Goal: Transaction & Acquisition: Purchase product/service

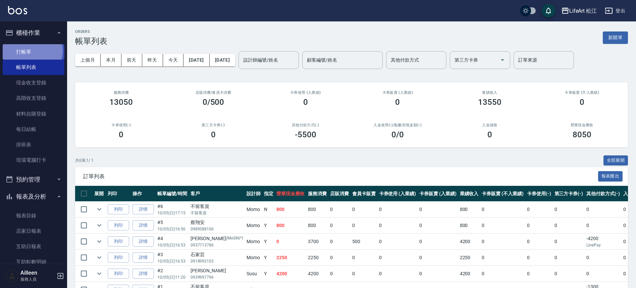
click at [32, 51] on link "打帳單" at bounding box center [34, 51] width 62 height 15
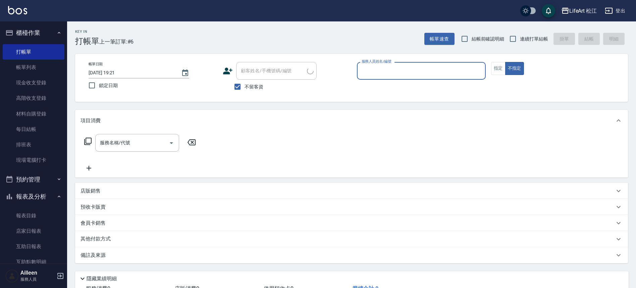
click at [231, 73] on icon at bounding box center [228, 71] width 10 height 10
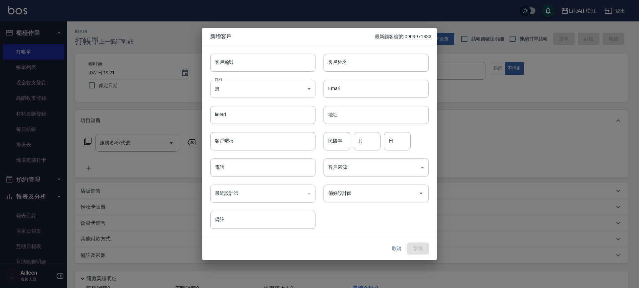
click at [239, 86] on body "LifeArt 松江 登出 櫃檯作業 打帳單 帳單列表 現金收支登錄 高階收支登錄 材料自購登錄 每日結帳 排班表 現場電腦打卡 預約管理 預約管理 單日預約…" at bounding box center [319, 168] width 639 height 336
click at [345, 67] on div at bounding box center [319, 144] width 639 height 288
click at [346, 64] on input "客戶姓名" at bounding box center [376, 63] width 105 height 18
type input "f"
click at [247, 85] on body "LifeArt 松江 登出 櫃檯作業 打帳單 帳單列表 現金收支登錄 高階收支登錄 材料自購登錄 每日結帳 排班表 現場電腦打卡 預約管理 預約管理 單日預約…" at bounding box center [319, 168] width 639 height 336
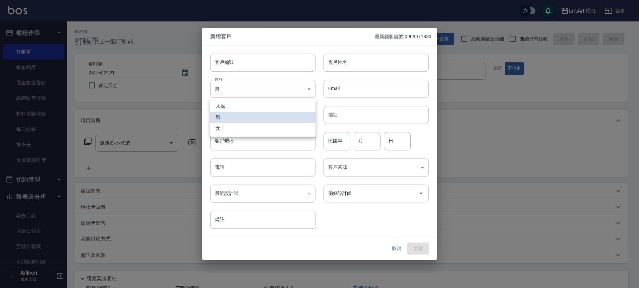
click at [231, 129] on li "女" at bounding box center [262, 128] width 105 height 11
type input "[DEMOGRAPHIC_DATA]"
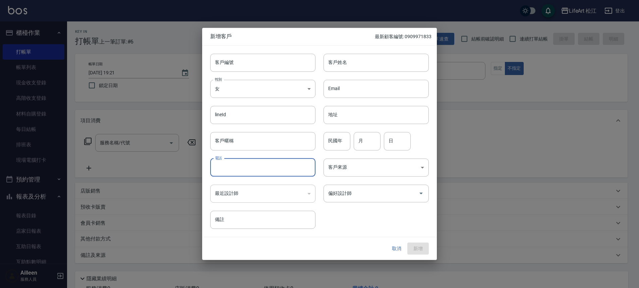
click at [233, 168] on input "電話" at bounding box center [262, 168] width 105 height 18
type input "0935541698"
click at [349, 57] on input "客戶姓名" at bounding box center [376, 63] width 105 height 18
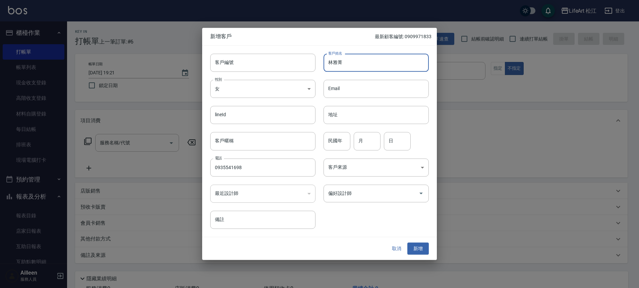
type input "林雅菁"
click at [341, 167] on body "LifeArt 松江 登出 櫃檯作業 打帳單 帳單列表 現金收支登錄 高階收支登錄 材料自購登錄 每日結帳 排班表 現場電腦打卡 預約管理 預約管理 單日預約…" at bounding box center [319, 168] width 639 height 336
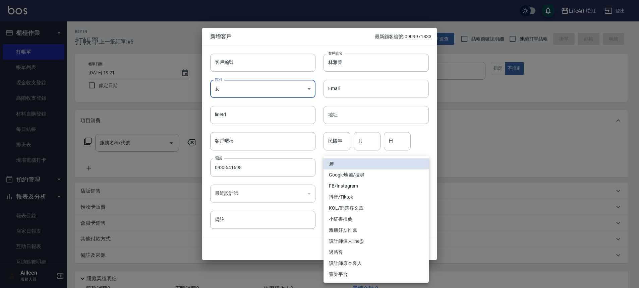
click at [343, 187] on li "FB/Instagram" at bounding box center [376, 186] width 105 height 11
type input "FB/Instagram"
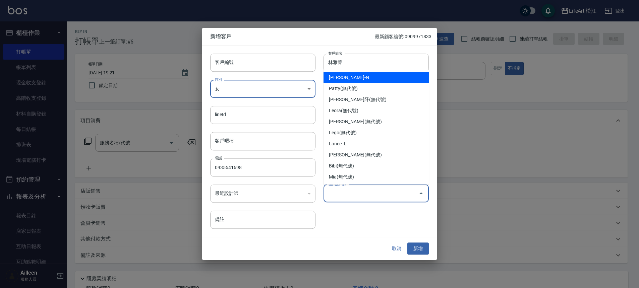
click at [345, 189] on input "偏好設計師" at bounding box center [371, 194] width 89 height 12
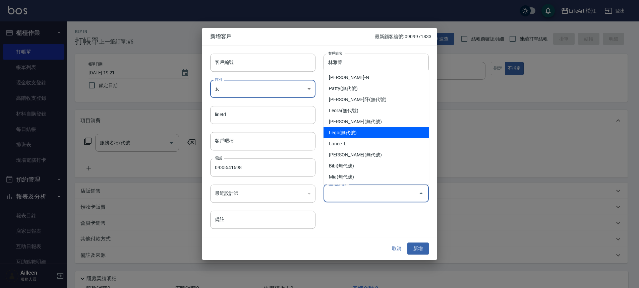
click at [343, 131] on li "Lego(無代號)" at bounding box center [376, 132] width 105 height 11
type input "Lego"
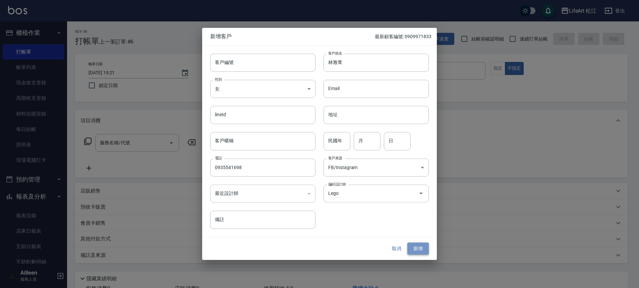
click at [415, 248] on button "新增" at bounding box center [417, 249] width 21 height 12
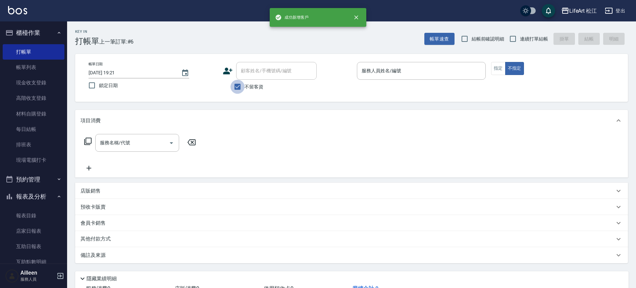
click at [234, 90] on input "不留客資" at bounding box center [237, 87] width 14 height 14
checkbox input "false"
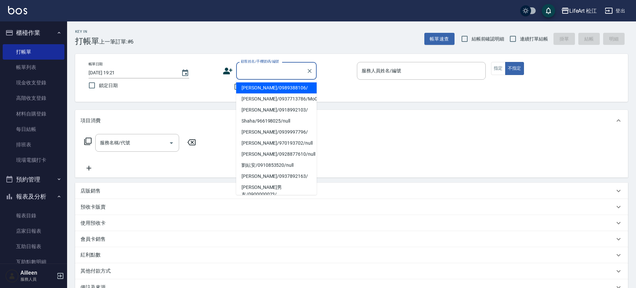
click at [246, 75] on input "顧客姓名/手機號碼/編號" at bounding box center [271, 71] width 64 height 12
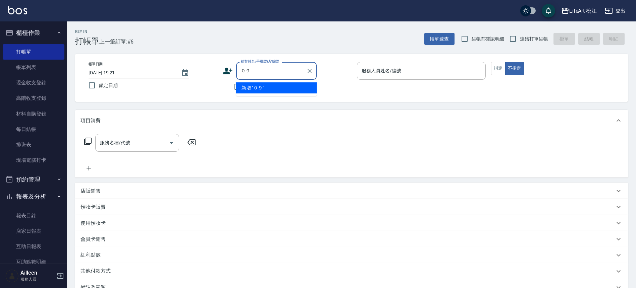
type input "０"
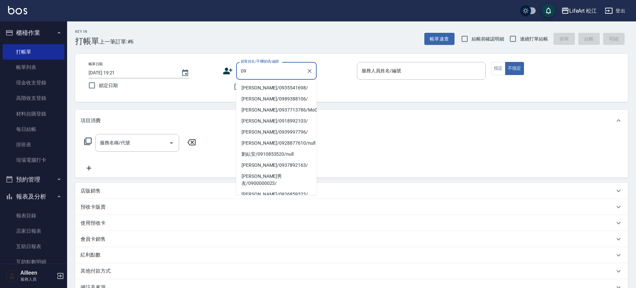
click at [260, 87] on li "[PERSON_NAME]/0935541698/" at bounding box center [276, 87] width 80 height 11
type input "[PERSON_NAME]/0935541698/"
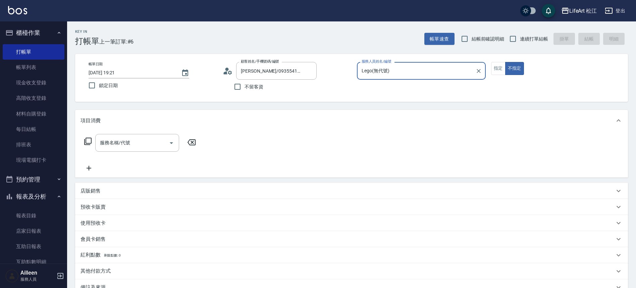
type input "Lego(無代號)"
click at [508, 69] on button "不指定" at bounding box center [514, 68] width 19 height 13
click at [494, 68] on button "指定" at bounding box center [498, 68] width 14 height 13
click at [162, 155] on div "服務名稱/代號 服務名稱/代號" at bounding box center [139, 153] width 119 height 38
click at [160, 146] on input "服務名稱/代號" at bounding box center [132, 143] width 68 height 12
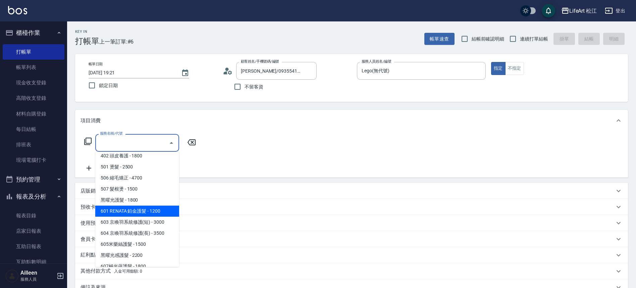
scroll to position [55, 0]
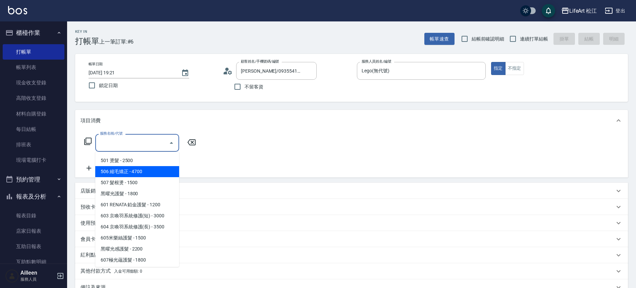
click at [141, 166] on span "506 縮毛矯正 - 4700" at bounding box center [137, 171] width 84 height 11
type input "506 縮毛矯正 (506)"
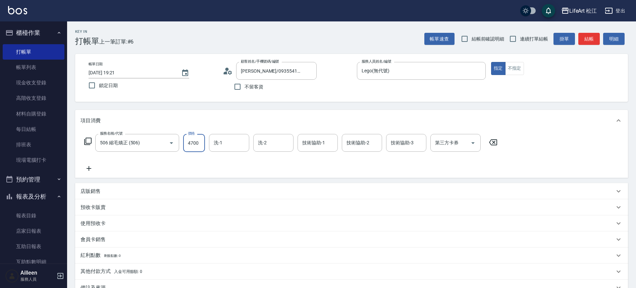
click at [194, 138] on input "4700" at bounding box center [194, 143] width 22 height 18
type input "1500"
click at [87, 164] on div "服務名稱/代號 506 縮毛矯正 (506) 服務名稱/代號 價格 1500 價格 洗-1 洗-1 洗-2 洗-2 技術協助-1 技術協助-1 技術協助-2 …" at bounding box center [290, 153] width 421 height 39
click at [90, 169] on icon at bounding box center [89, 168] width 5 height 5
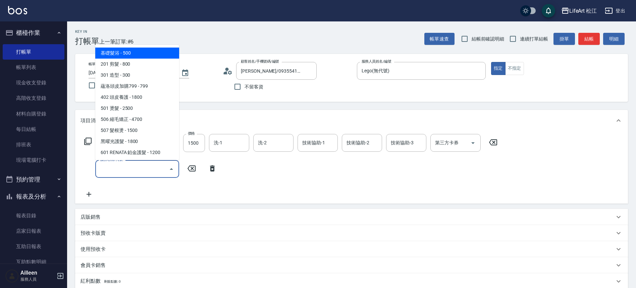
click at [123, 167] on input "服務名稱/代號" at bounding box center [132, 169] width 68 height 12
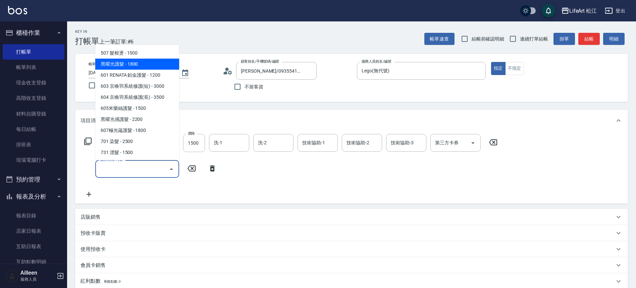
scroll to position [89, 0]
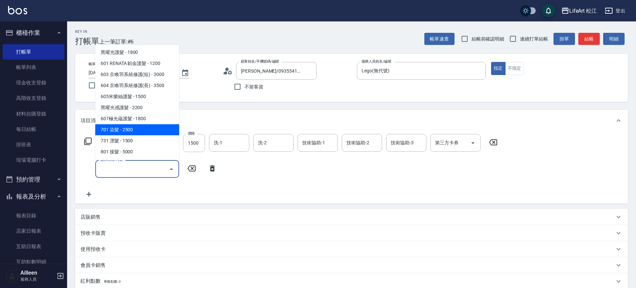
drag, startPoint x: 139, startPoint y: 127, endPoint x: 152, endPoint y: 164, distance: 38.4
click at [139, 126] on span "701 染髮 - 2500" at bounding box center [137, 129] width 84 height 11
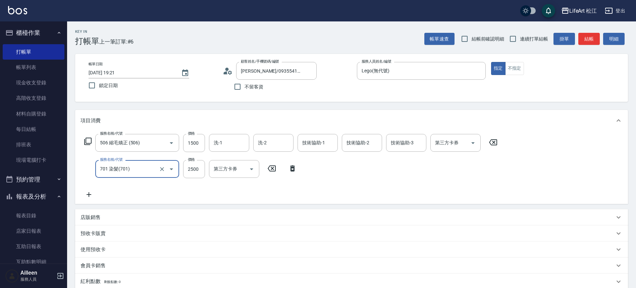
type input "701 染髮(701)"
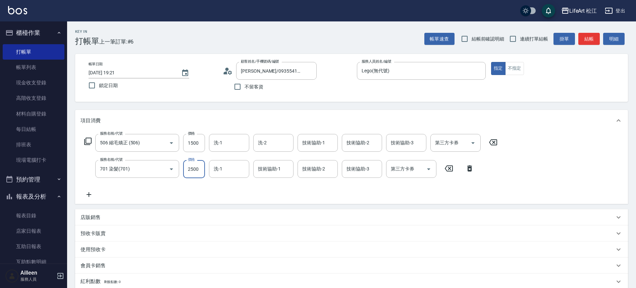
click at [196, 167] on input "2500" at bounding box center [194, 169] width 22 height 18
type input "1800"
click at [284, 174] on input "技術協助-1" at bounding box center [273, 169] width 34 height 12
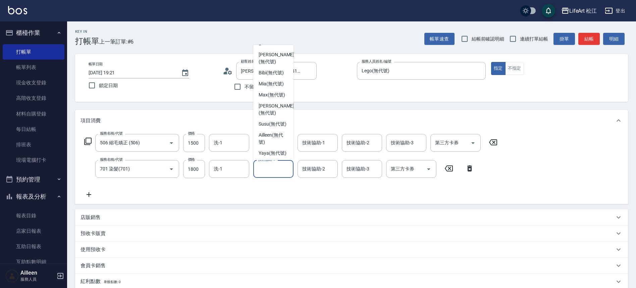
scroll to position [95, 0]
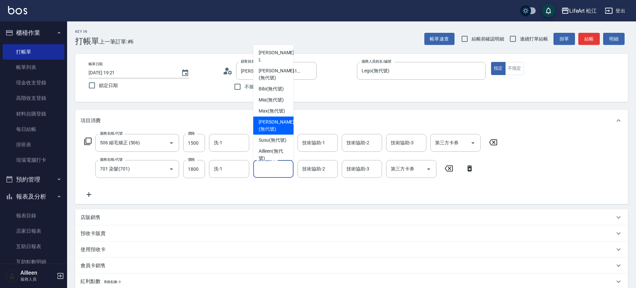
click at [285, 121] on div "[PERSON_NAME] (無代號)" at bounding box center [273, 126] width 40 height 18
type input "[PERSON_NAME](無代號)"
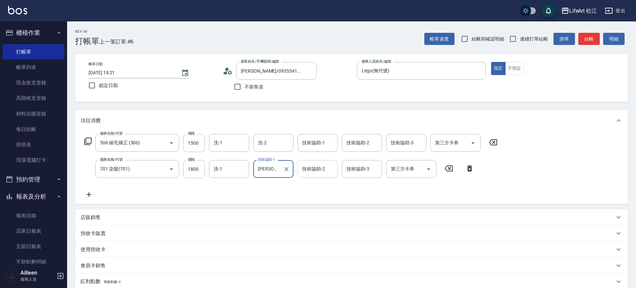
click at [308, 164] on input "技術協助-2" at bounding box center [317, 169] width 34 height 12
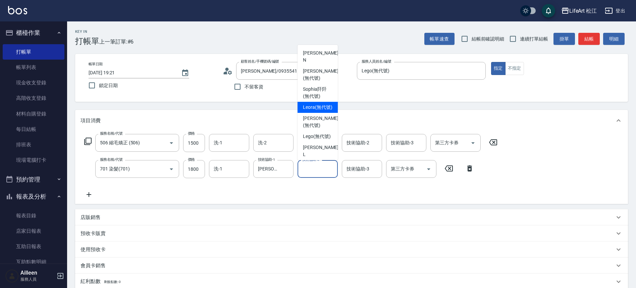
scroll to position [65, 0]
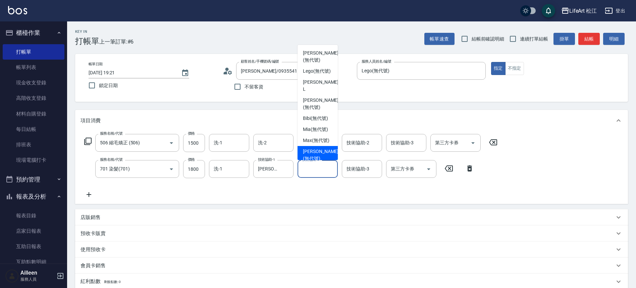
drag, startPoint x: 322, startPoint y: 150, endPoint x: 318, endPoint y: 150, distance: 3.7
click at [321, 150] on span "[PERSON_NAME] (無代號)" at bounding box center [321, 155] width 36 height 14
type input "[PERSON_NAME](無代號)"
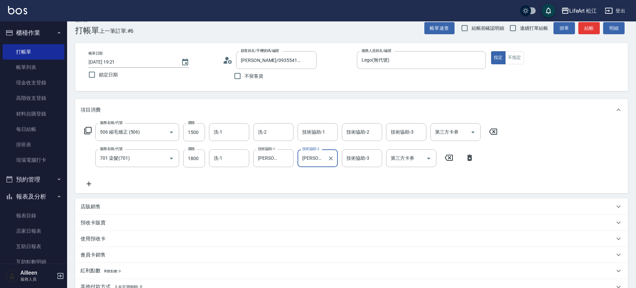
scroll to position [52, 0]
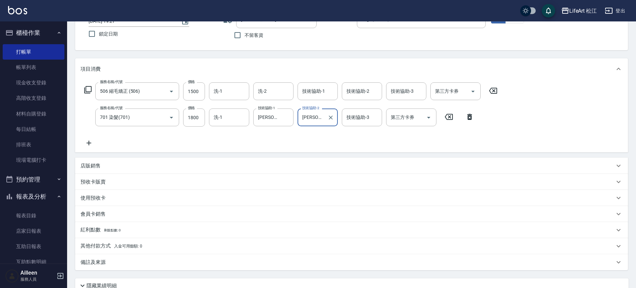
click at [88, 144] on icon at bounding box center [88, 143] width 17 height 8
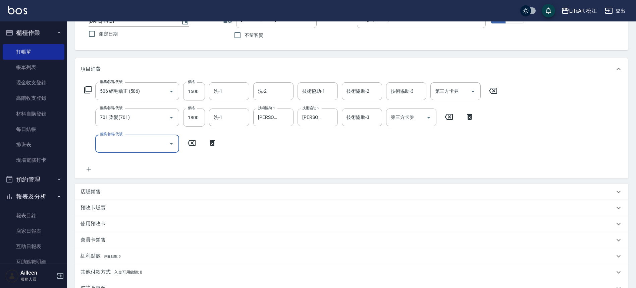
click at [112, 146] on input "服務名稱/代號" at bounding box center [132, 144] width 68 height 12
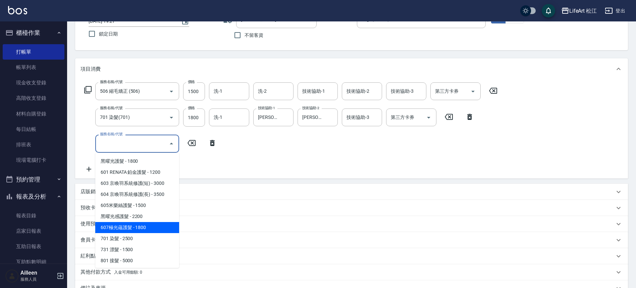
scroll to position [89, 0]
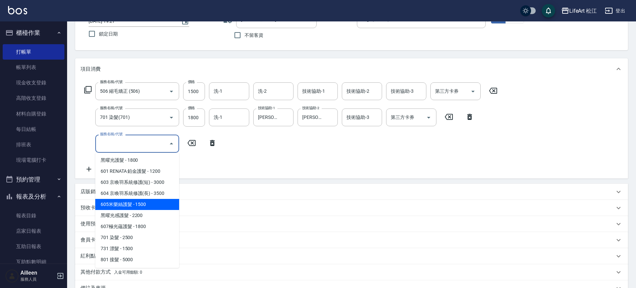
drag, startPoint x: 145, startPoint y: 218, endPoint x: 148, endPoint y: 205, distance: 13.0
click at [148, 205] on ul "基礎髮浴 - 500 201 剪髮 - 800 301 造型 - 300 蘊洛頭皮加購799 - 799 402 頭皮養護 - 1800 501 燙髮 - 2…" at bounding box center [137, 210] width 84 height 115
click at [148, 205] on span "605米樂絲護髮 - 1500" at bounding box center [137, 204] width 84 height 11
type input "605米樂絲護髮(605)"
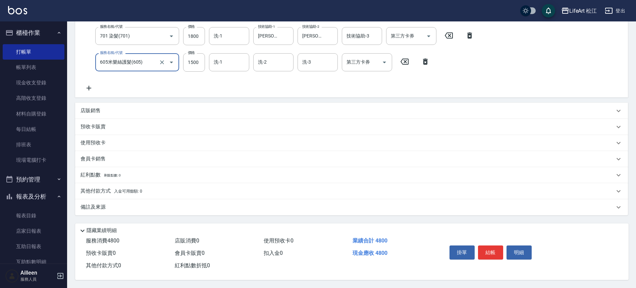
scroll to position [136, 0]
click at [101, 207] on p "備註及來源" at bounding box center [92, 207] width 25 height 7
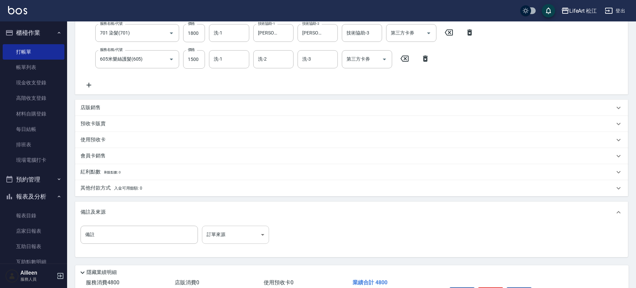
click at [219, 232] on body "LifeArt 松江 登出 櫃檯作業 打帳單 帳單列表 現金收支登錄 高階收支登錄 材料自購登錄 每日結帳 排班表 現場電腦打卡 預約管理 預約管理 單日預約…" at bounding box center [318, 97] width 636 height 466
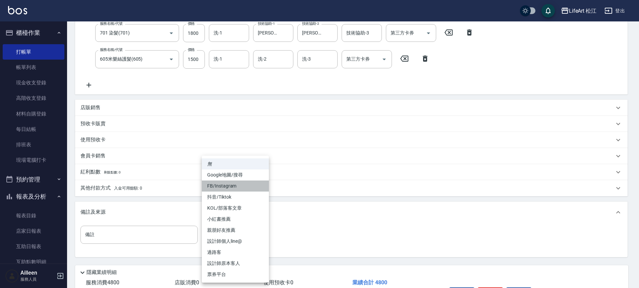
click at [228, 184] on li "FB/Instagram" at bounding box center [235, 186] width 67 height 11
type input "FB/Instagram"
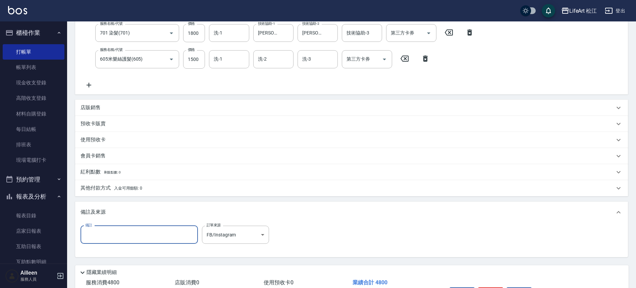
click at [140, 234] on input "備註" at bounding box center [138, 235] width 117 height 18
type input "f"
type input "ㄎ"
type input "齊短髮青11588 中有加00"
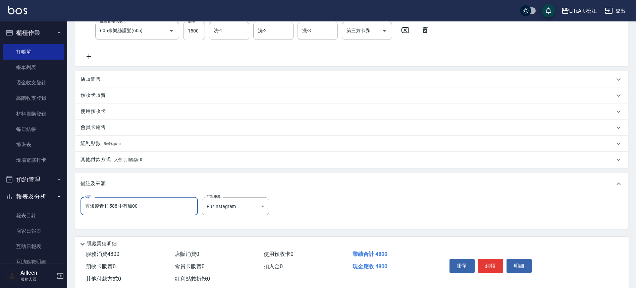
scroll to position [181, 0]
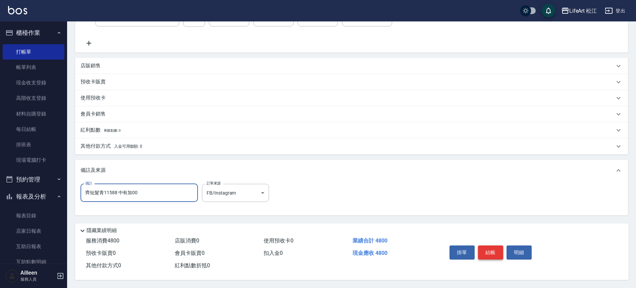
drag, startPoint x: 504, startPoint y: 252, endPoint x: 500, endPoint y: 253, distance: 4.4
click at [504, 252] on div "掛單 結帳 明細" at bounding box center [491, 253] width 88 height 21
click at [488, 248] on button "結帳" at bounding box center [490, 253] width 25 height 14
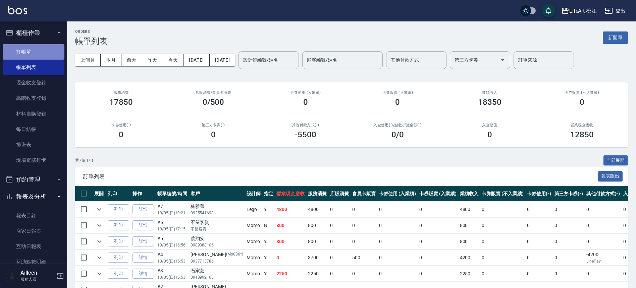
click at [43, 57] on link "打帳單" at bounding box center [34, 51] width 62 height 15
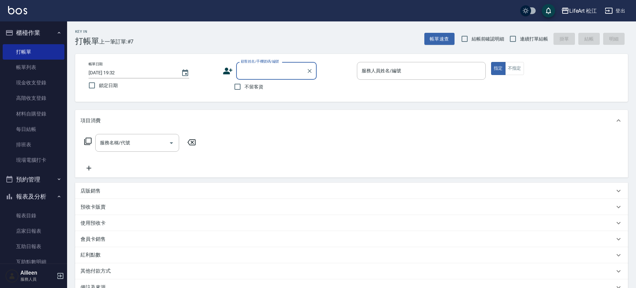
click at [263, 88] on span "不留客資" at bounding box center [253, 86] width 19 height 7
click at [244, 88] on input "不留客資" at bounding box center [237, 87] width 14 height 14
checkbox input "true"
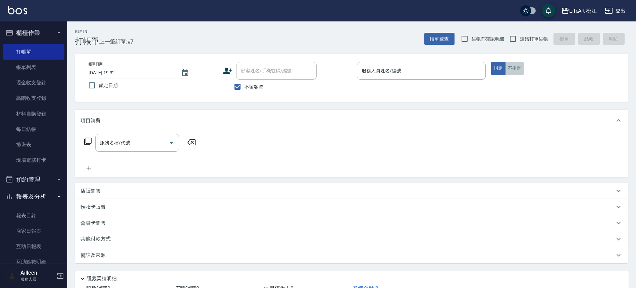
click at [512, 70] on button "不指定" at bounding box center [514, 68] width 19 height 13
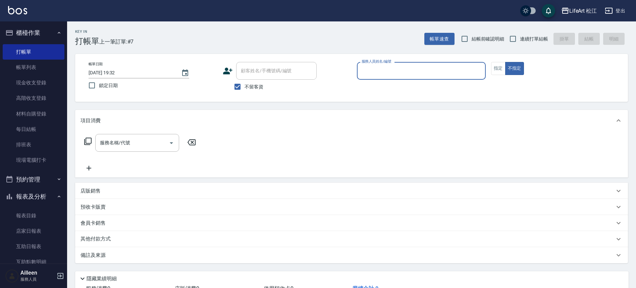
click at [428, 77] on input "服務人員姓名/編號" at bounding box center [421, 71] width 123 height 12
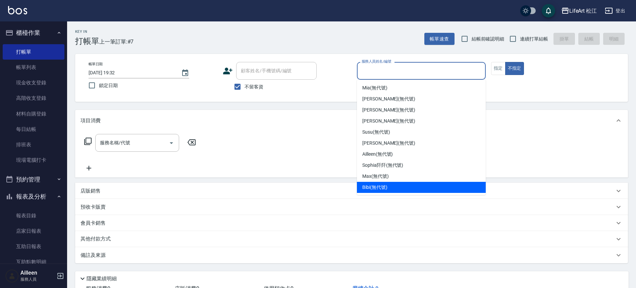
click at [393, 187] on div "Bibi (無代號)" at bounding box center [421, 187] width 129 height 11
type input "Bibi(無代號)"
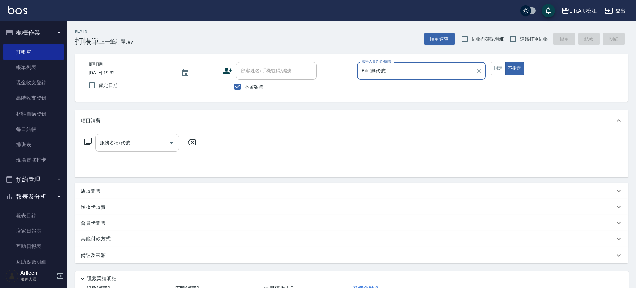
click at [148, 148] on input "服務名稱/代號" at bounding box center [132, 143] width 68 height 12
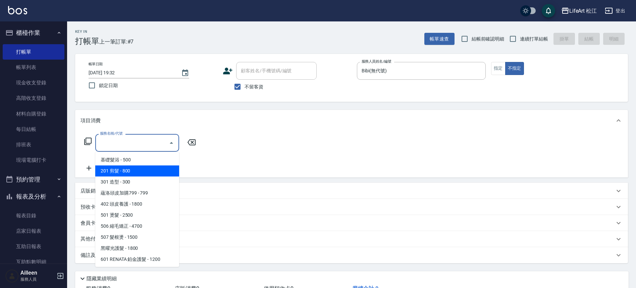
drag, startPoint x: 161, startPoint y: 170, endPoint x: 188, endPoint y: 155, distance: 31.1
click at [161, 169] on span "201 剪髮 - 800" at bounding box center [137, 171] width 84 height 11
type input "201 剪髮(201)"
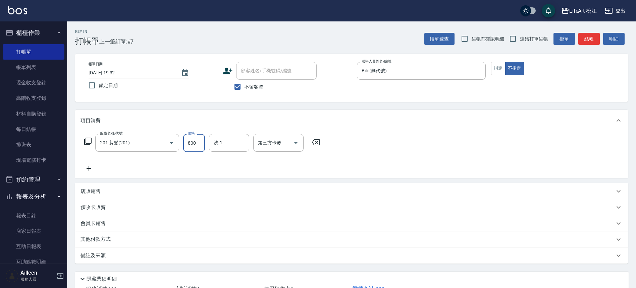
click at [199, 145] on input "800" at bounding box center [194, 143] width 22 height 18
type input "500"
click at [85, 168] on icon at bounding box center [88, 169] width 17 height 8
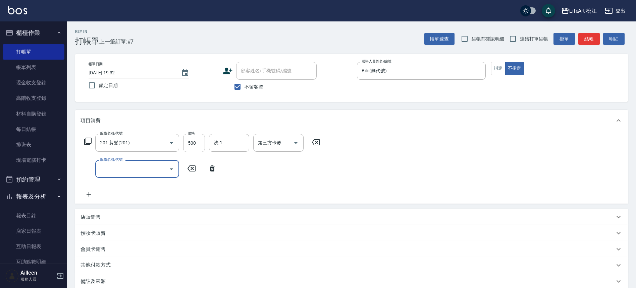
click at [115, 164] on input "服務名稱/代號" at bounding box center [132, 169] width 68 height 12
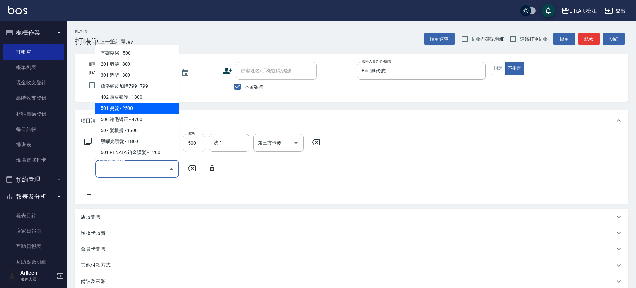
click at [118, 111] on span "501 燙髮 - 2500" at bounding box center [137, 108] width 84 height 11
type input "501 燙髮(501)"
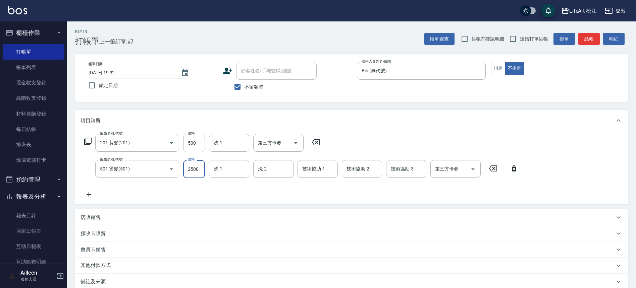
click at [200, 170] on input "2500" at bounding box center [194, 169] width 22 height 18
type input "800"
click at [92, 195] on icon at bounding box center [88, 195] width 17 height 8
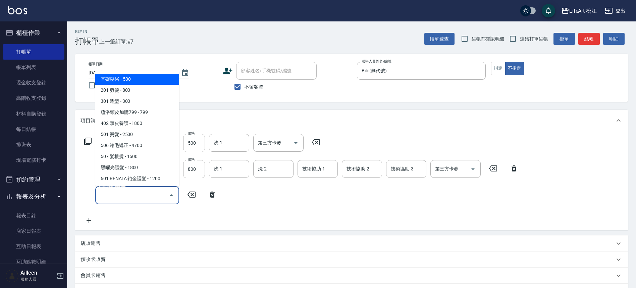
click at [113, 189] on input "服務名稱/代號" at bounding box center [132, 195] width 68 height 12
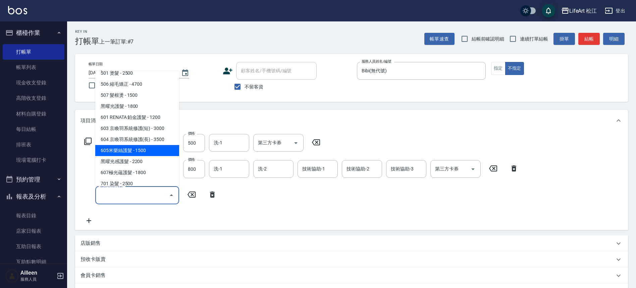
scroll to position [89, 0]
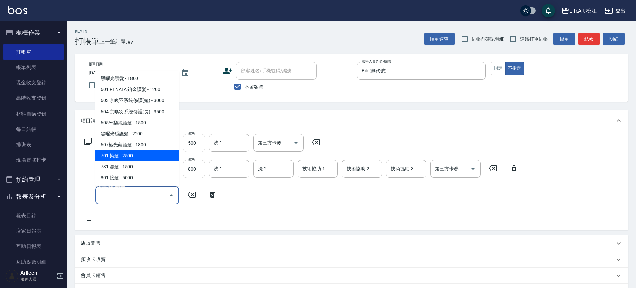
drag, startPoint x: 146, startPoint y: 157, endPoint x: 193, endPoint y: 144, distance: 49.1
click at [146, 157] on span "701 染髮 - 2500" at bounding box center [137, 156] width 84 height 11
type input "701 染髮(701)"
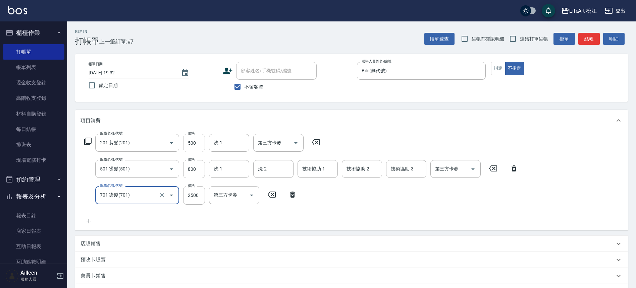
click at [198, 144] on input "500" at bounding box center [194, 143] width 22 height 18
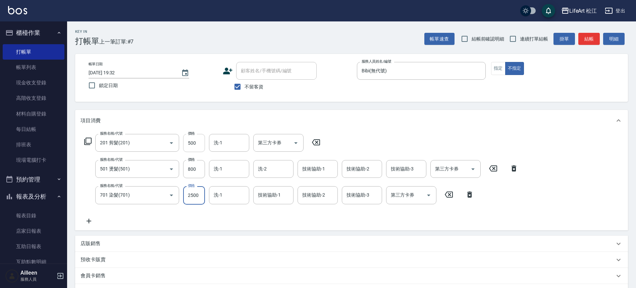
click at [198, 144] on input "500" at bounding box center [194, 143] width 22 height 18
type input "800"
click at [200, 194] on input "2500" at bounding box center [194, 195] width 22 height 18
type input "3000"
click at [87, 222] on icon at bounding box center [88, 221] width 17 height 8
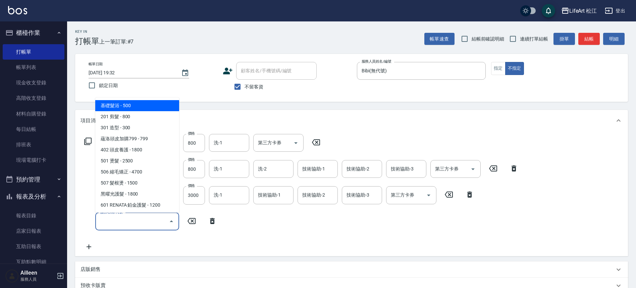
click at [119, 219] on input "服務名稱/代號" at bounding box center [132, 222] width 68 height 12
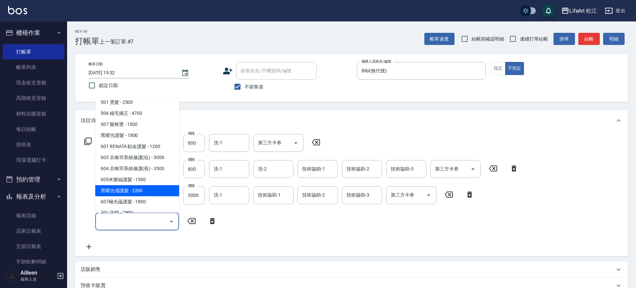
scroll to position [62, 0]
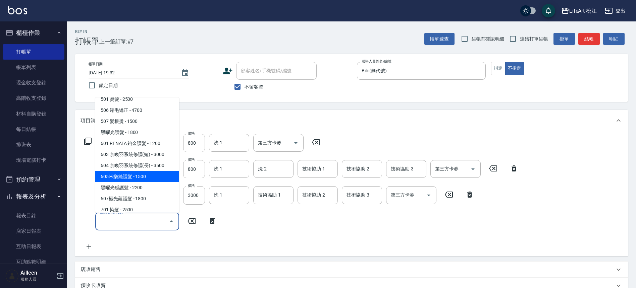
click at [139, 181] on span "605米樂絲護髮 - 1500" at bounding box center [137, 176] width 84 height 11
type input "605米樂絲護髮(605)"
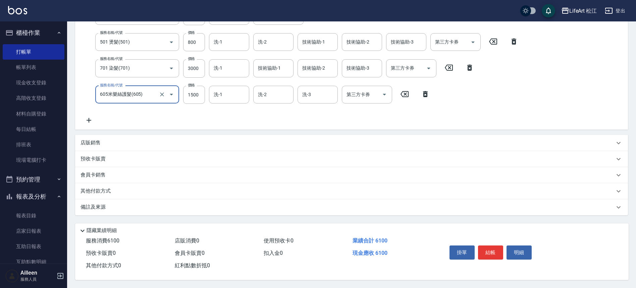
scroll to position [0, 0]
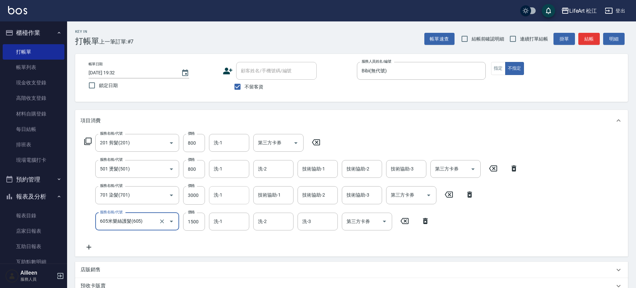
click at [236, 197] on input "洗-1" at bounding box center [229, 195] width 34 height 12
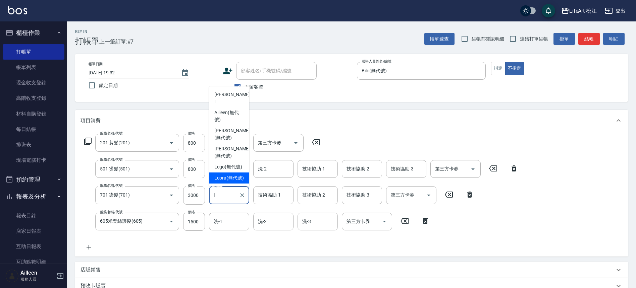
click at [237, 176] on span "Leora (無代號)" at bounding box center [229, 178] width 30 height 7
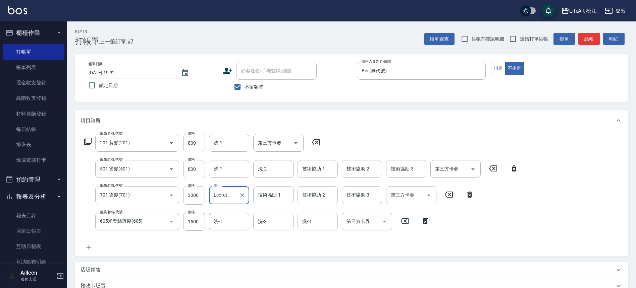
type input "Leora(無代號)"
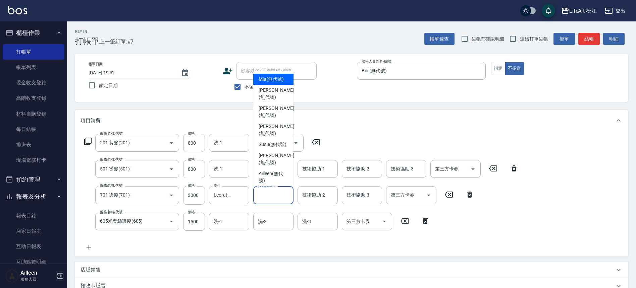
click at [269, 192] on div "技術協助-1 技術協助-1" at bounding box center [273, 195] width 40 height 18
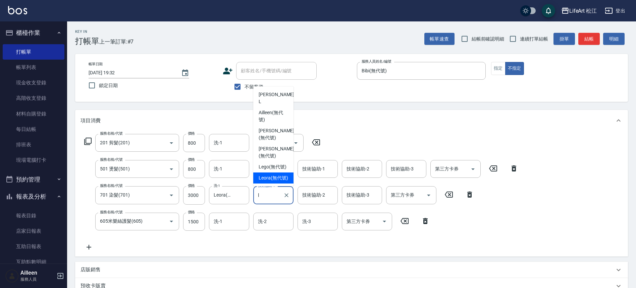
click at [271, 177] on span "Leora (無代號)" at bounding box center [274, 178] width 30 height 7
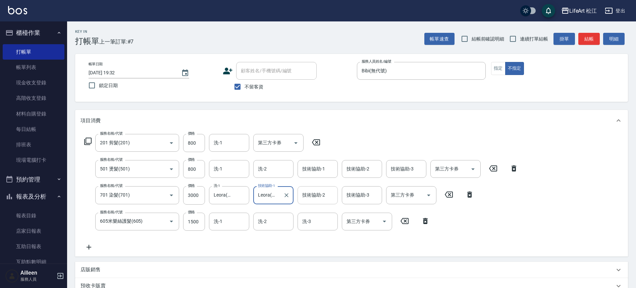
type input "Leora(無代號)"
click at [314, 194] on div "技術協助-2 技術協助-2" at bounding box center [317, 195] width 40 height 18
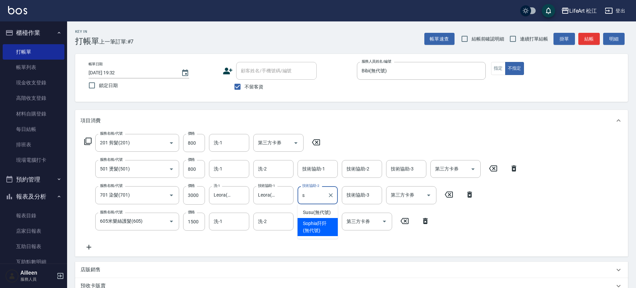
click at [315, 218] on div "[PERSON_NAME]阡 (無代號)" at bounding box center [317, 227] width 40 height 18
type input "[PERSON_NAME]阡(無代號)"
click at [329, 197] on icon "Clear" at bounding box center [330, 195] width 7 height 7
click at [313, 198] on input "技術協助-2" at bounding box center [317, 195] width 34 height 12
click at [318, 215] on span "Susu (無代號)" at bounding box center [317, 212] width 28 height 7
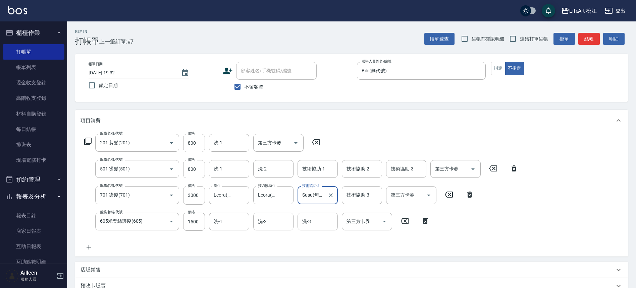
type input "Susu(無代號)"
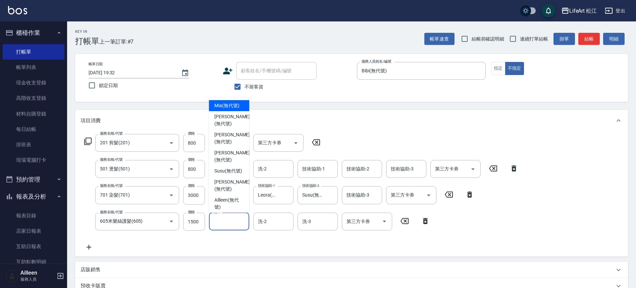
click at [221, 222] on div "洗-1 洗-1" at bounding box center [229, 222] width 40 height 18
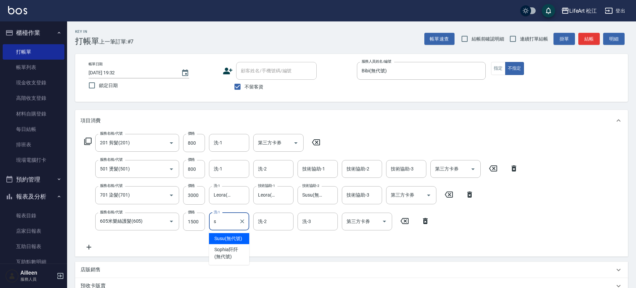
click at [236, 238] on span "Susu (無代號)" at bounding box center [228, 238] width 28 height 7
click at [260, 228] on div "洗-2" at bounding box center [273, 222] width 40 height 18
type input "Susu(無代號)"
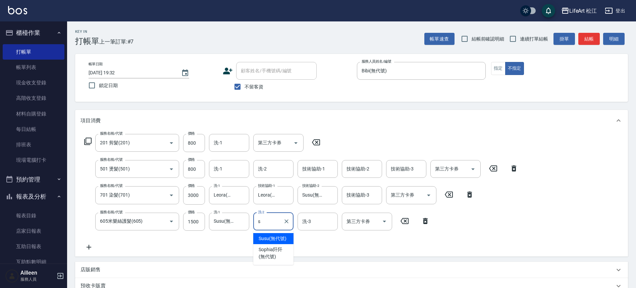
click at [263, 236] on span "Susu (無代號)" at bounding box center [273, 238] width 28 height 7
type input "Susu(無代號)"
click at [305, 226] on input "洗-3" at bounding box center [317, 222] width 34 height 12
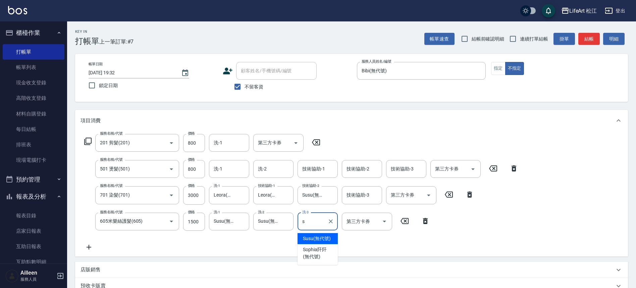
click at [307, 238] on span "Susu (無代號)" at bounding box center [317, 238] width 28 height 7
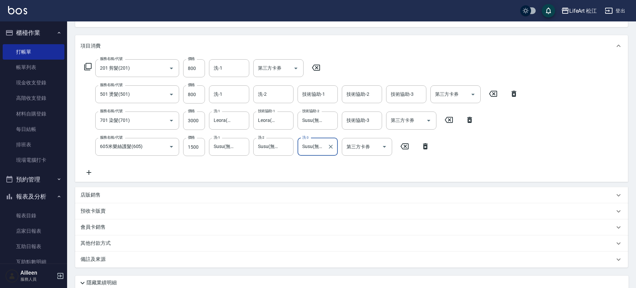
scroll to position [130, 0]
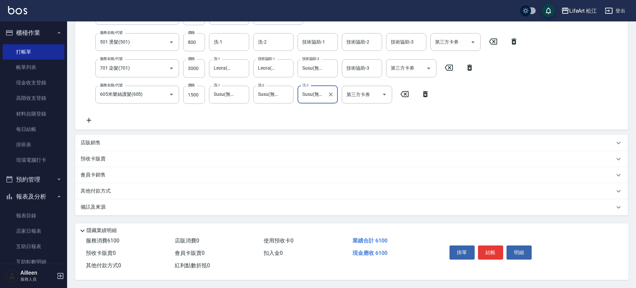
type input "Susu(無代號)"
click at [119, 200] on div "備註及來源" at bounding box center [351, 208] width 553 height 16
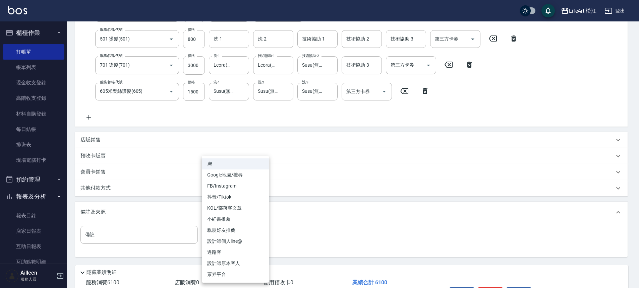
click at [245, 237] on body "LifeArt 松江 登出 櫃檯作業 打帳單 帳單列表 現金收支登錄 高階收支登錄 材料自購登錄 每日結帳 排班表 現場電腦打卡 預約管理 預約管理 單日預約…" at bounding box center [319, 100] width 639 height 460
click at [237, 252] on li "過路客" at bounding box center [235, 252] width 67 height 11
type input "過路客"
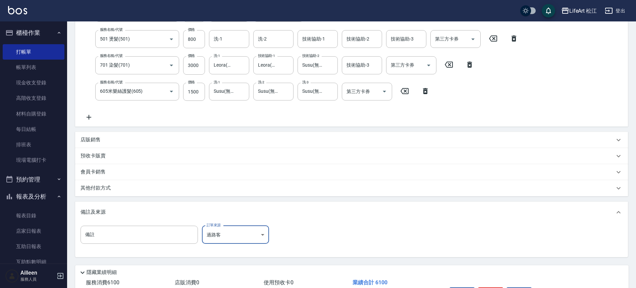
click at [159, 187] on div "其他付款方式" at bounding box center [347, 188] width 534 height 7
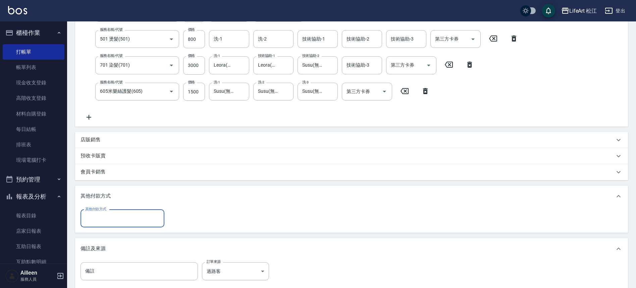
scroll to position [0, 0]
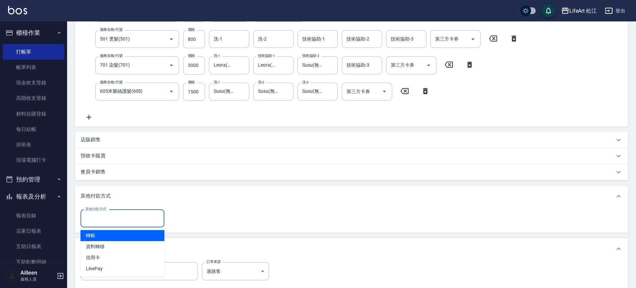
click at [150, 220] on input "其他付款方式" at bounding box center [122, 219] width 78 height 12
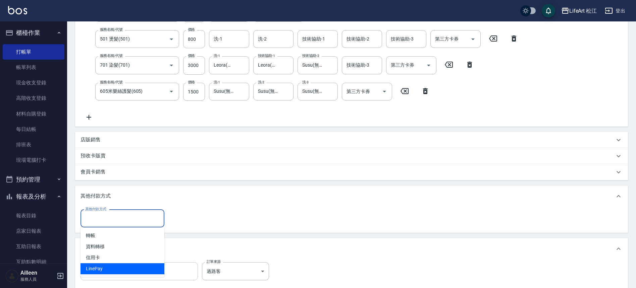
click at [136, 274] on span "LinePay" at bounding box center [122, 269] width 84 height 11
type input "LinePay"
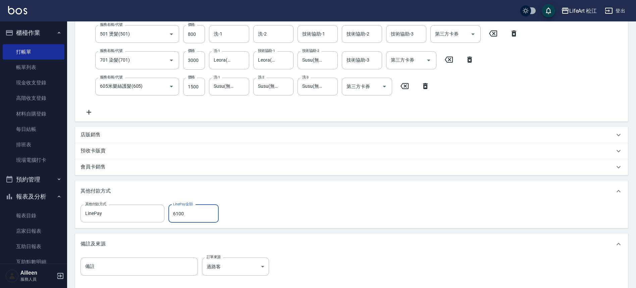
scroll to position [212, 0]
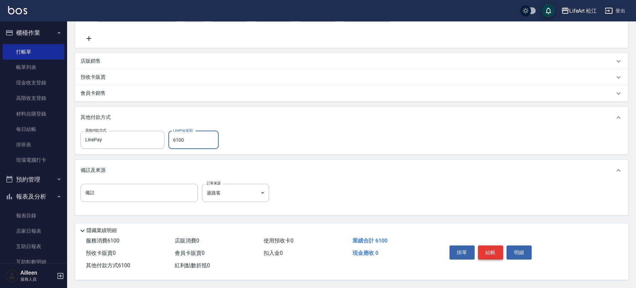
type input "6100"
click at [489, 246] on button "結帳" at bounding box center [490, 253] width 25 height 14
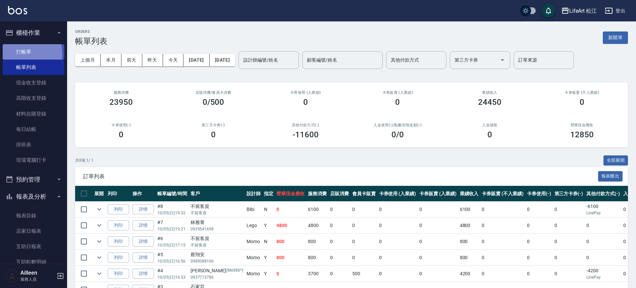
click at [14, 54] on link "打帳單" at bounding box center [34, 51] width 62 height 15
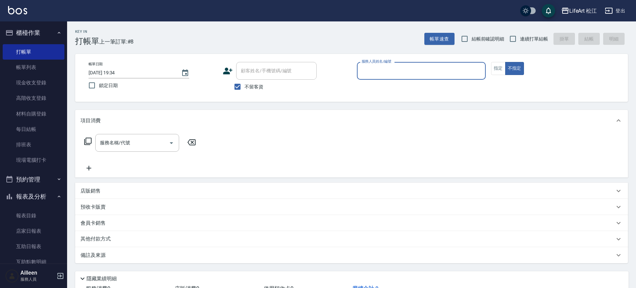
click at [256, 86] on span "不留客資" at bounding box center [253, 86] width 19 height 7
click at [244, 86] on input "不留客資" at bounding box center [237, 87] width 14 height 14
checkbox input "false"
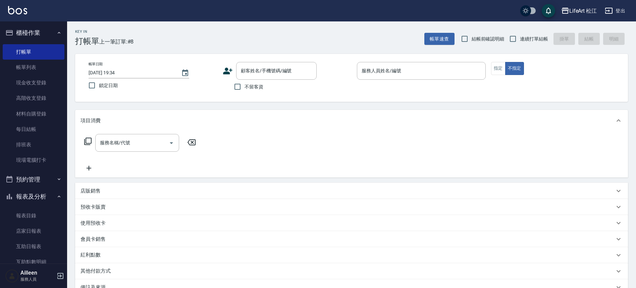
click at [226, 72] on icon at bounding box center [227, 71] width 9 height 7
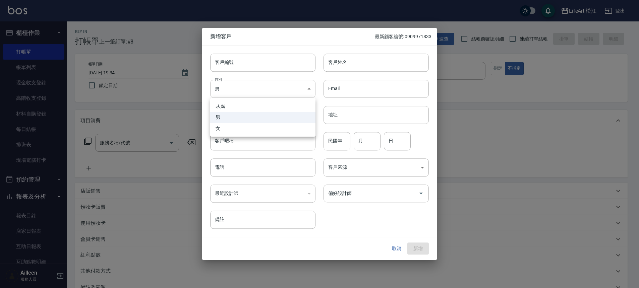
click at [280, 93] on body "LifeArt 松江 登出 櫃檯作業 打帳單 帳單列表 現金收支登錄 高階收支登錄 材料自購登錄 每日結帳 排班表 現場電腦打卡 預約管理 預約管理 單日預約…" at bounding box center [319, 184] width 639 height 369
click at [271, 126] on li "女" at bounding box center [262, 128] width 105 height 11
type input "[DEMOGRAPHIC_DATA]"
click at [377, 68] on input "客戶姓名" at bounding box center [376, 63] width 105 height 18
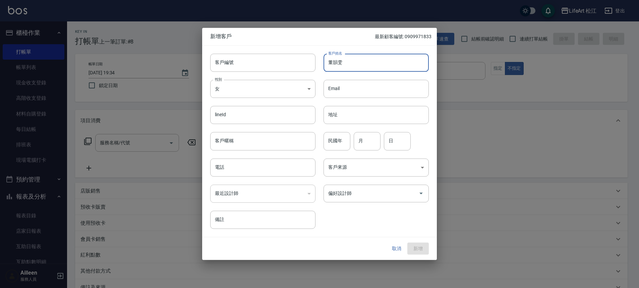
type input "董韻雯"
click at [260, 169] on input "電話" at bounding box center [262, 168] width 105 height 18
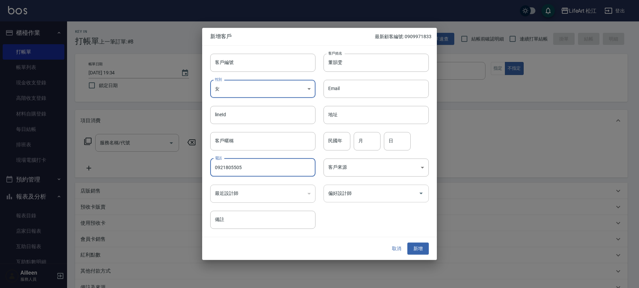
type input "0921805505"
click at [367, 195] on input "偏好設計師" at bounding box center [371, 194] width 89 height 12
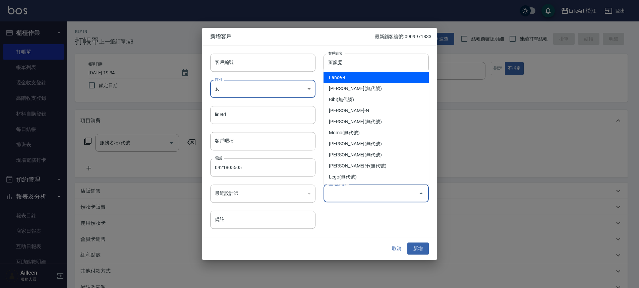
type input "[PERSON_NAME]"
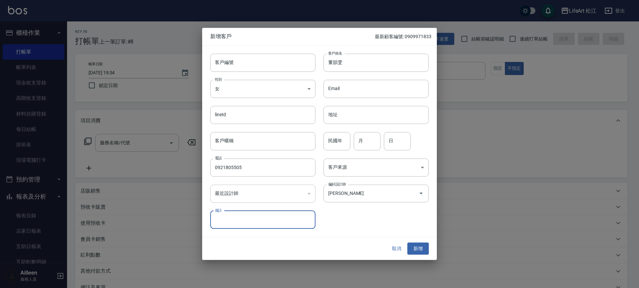
click at [361, 216] on div "客戶編號 客戶編號 客戶姓名 [PERSON_NAME]姓名 性別 女 [DEMOGRAPHIC_DATA] 性別 Email Email lineId li…" at bounding box center [315, 137] width 227 height 183
click at [422, 249] on button "新增" at bounding box center [417, 249] width 21 height 12
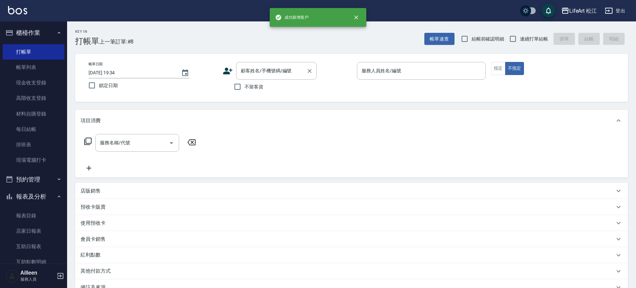
click at [258, 71] on input "顧客姓名/手機號碼/編號" at bounding box center [271, 71] width 64 height 12
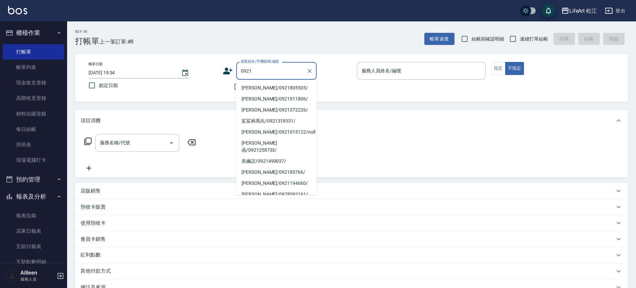
click at [275, 86] on li "[PERSON_NAME]/0921805505/" at bounding box center [276, 87] width 80 height 11
type input "[PERSON_NAME]/0921805505/"
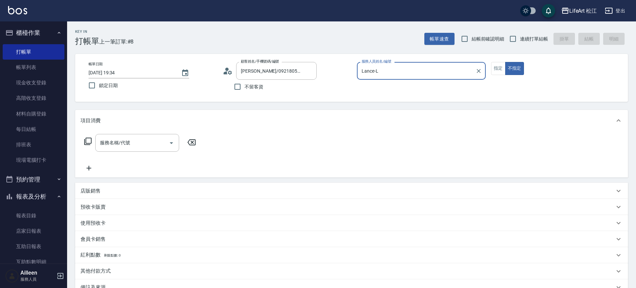
type input "Lance-L"
click at [473, 72] on div "Lance-L 服務人員姓名/編號" at bounding box center [421, 71] width 129 height 18
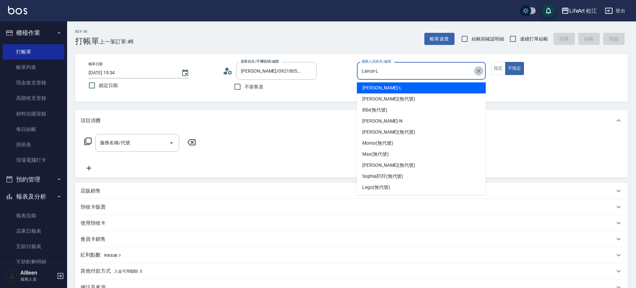
click at [478, 72] on icon "Clear" at bounding box center [478, 71] width 7 height 7
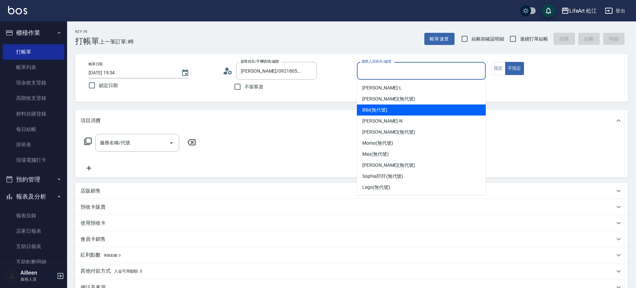
click at [426, 110] on div "Bibi (無代號)" at bounding box center [421, 110] width 129 height 11
type input "Bibi(無代號)"
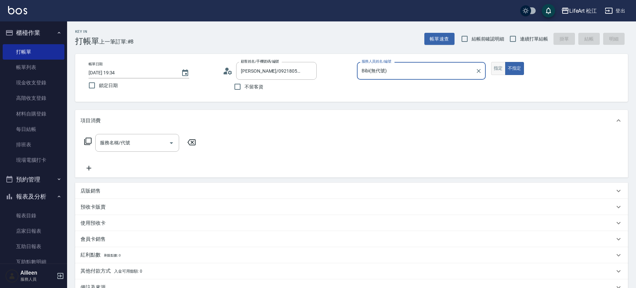
click at [496, 70] on button "指定" at bounding box center [498, 68] width 14 height 13
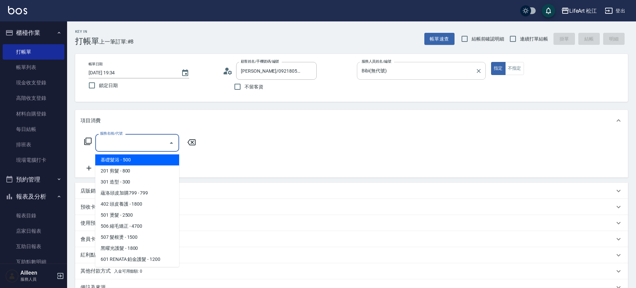
click at [147, 144] on input "服務名稱/代號" at bounding box center [132, 143] width 68 height 12
click at [142, 158] on span "基礎髮浴 - 500" at bounding box center [137, 160] width 84 height 11
type input "基礎髮浴 (101)"
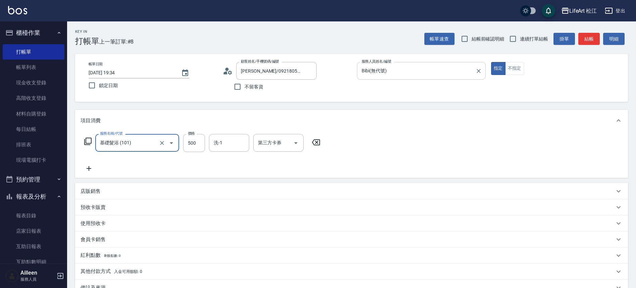
click at [92, 171] on icon at bounding box center [88, 169] width 17 height 8
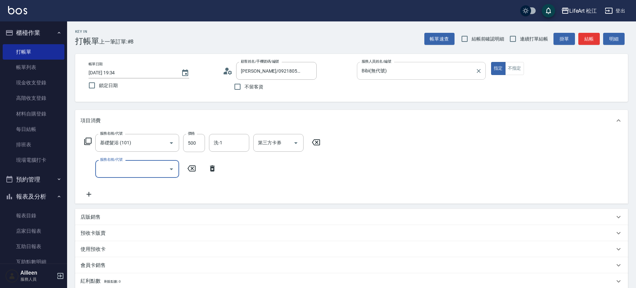
click at [140, 168] on input "服務名稱/代號" at bounding box center [132, 169] width 68 height 12
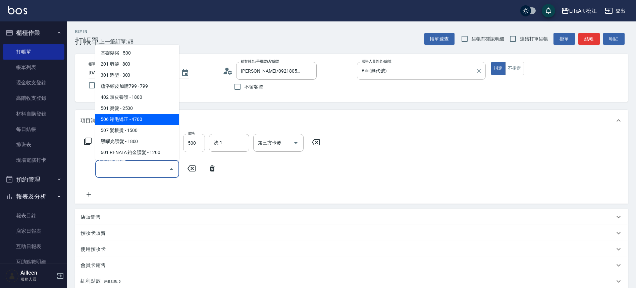
click at [143, 119] on span "506 縮毛矯正 - 4700" at bounding box center [137, 119] width 84 height 11
type input "506 縮毛矯正 (506)"
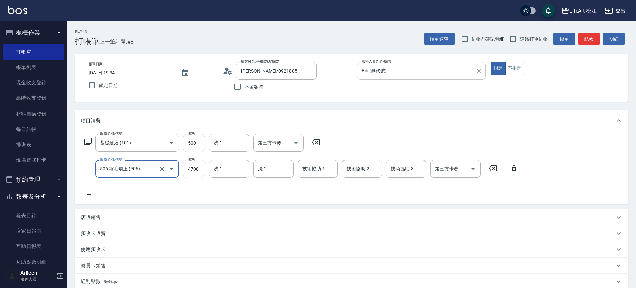
click at [190, 173] on input "4700" at bounding box center [194, 169] width 22 height 18
type input "1500"
click at [93, 193] on icon at bounding box center [88, 195] width 17 height 8
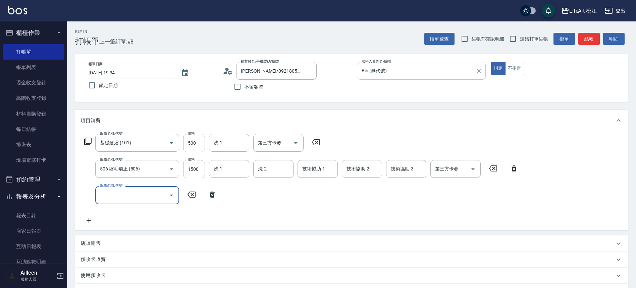
click at [114, 192] on input "服務名稱/代號" at bounding box center [132, 195] width 68 height 12
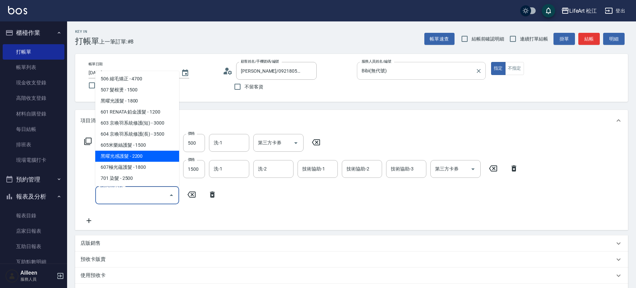
scroll to position [89, 0]
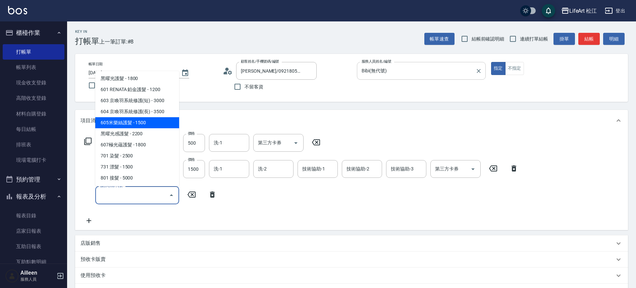
click at [143, 122] on span "605米樂絲護髮 - 1500" at bounding box center [137, 122] width 84 height 11
type input "605米樂絲護髮(605)"
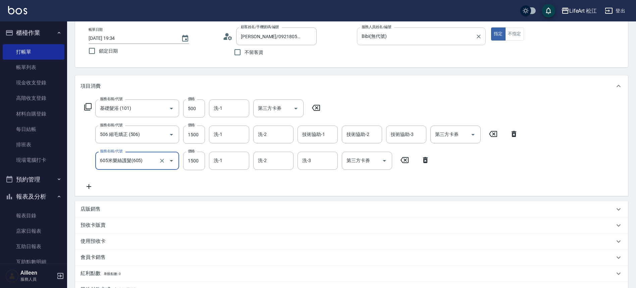
scroll to position [136, 0]
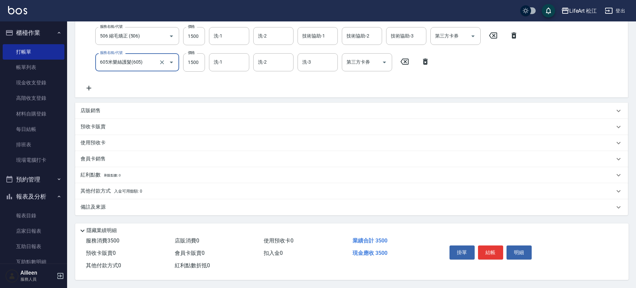
click at [136, 205] on div "備註及來源" at bounding box center [347, 207] width 534 height 7
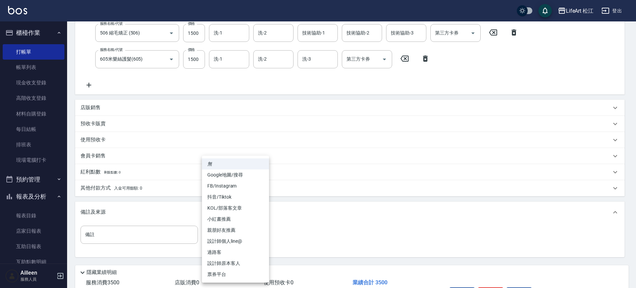
click at [225, 235] on body "LifeArt 松江 登出 櫃檯作業 打帳單 帳單列表 現金收支登錄 高階收支登錄 材料自購登錄 每日結帳 排班表 現場電腦打卡 預約管理 預約管理 單日預約…" at bounding box center [318, 97] width 636 height 466
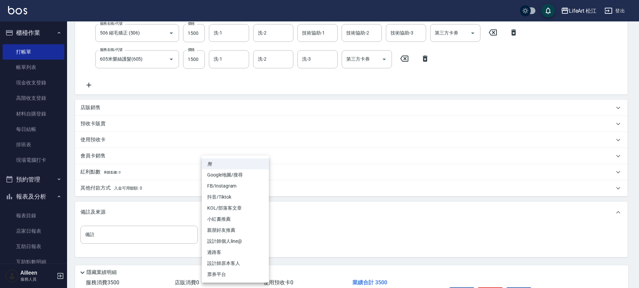
click at [241, 188] on li "FB/Instagram" at bounding box center [235, 186] width 67 height 11
type input "FB/Instagram"
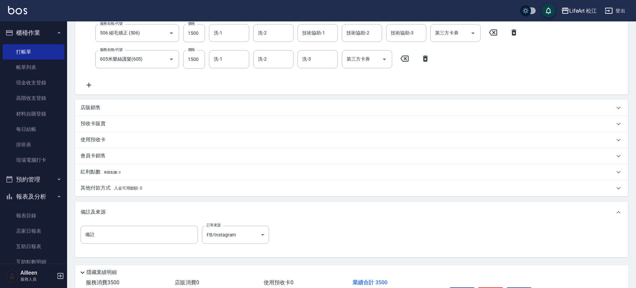
click at [137, 188] on span "入金可用餘額: 0" at bounding box center [128, 188] width 29 height 5
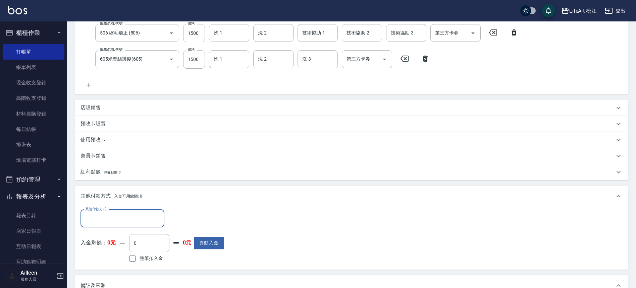
scroll to position [0, 0]
click at [132, 216] on input "其他付款方式" at bounding box center [122, 219] width 78 height 12
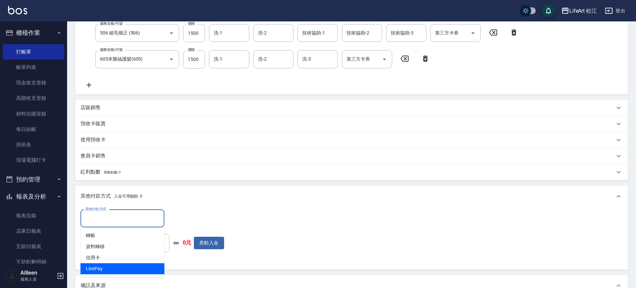
click at [115, 267] on span "LinePay" at bounding box center [122, 269] width 84 height 11
type input "LinePay"
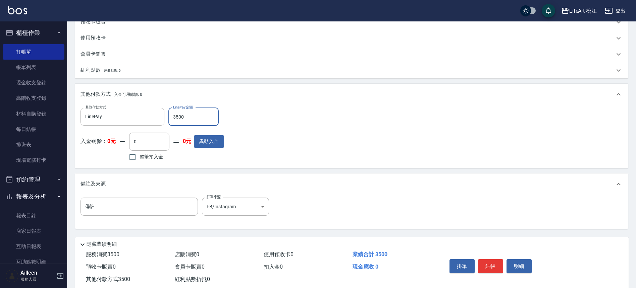
scroll to position [255, 0]
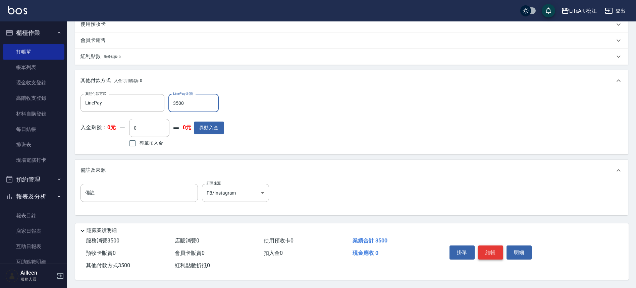
type input "3500"
click at [486, 246] on button "結帳" at bounding box center [490, 253] width 25 height 14
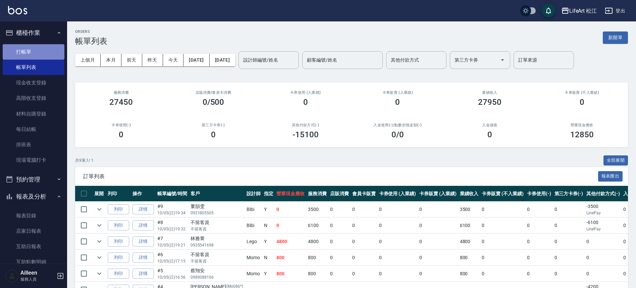
click at [36, 53] on link "打帳單" at bounding box center [34, 51] width 62 height 15
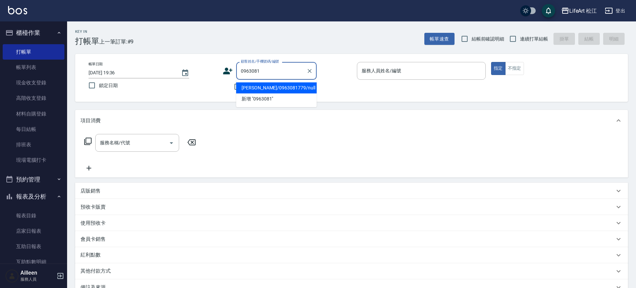
click at [268, 88] on li "[PERSON_NAME]/0963081779/null" at bounding box center [276, 87] width 80 height 11
type input "[PERSON_NAME]/0963081779/null"
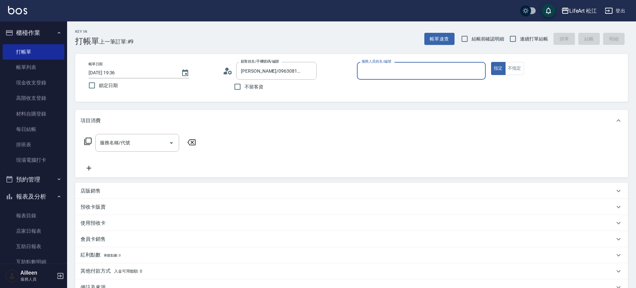
click at [405, 65] on input "服務人員姓名/編號" at bounding box center [421, 71] width 123 height 12
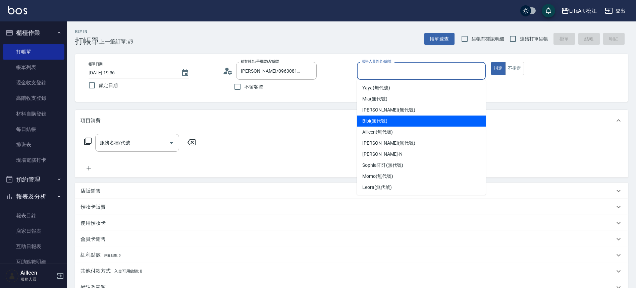
click at [393, 124] on div "Bibi (無代號)" at bounding box center [421, 121] width 129 height 11
type input "Bibi(無代號)"
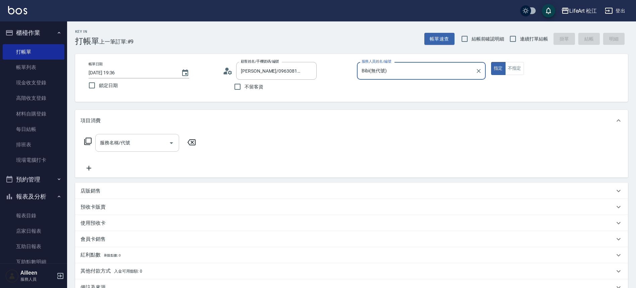
click at [127, 149] on input "服務名稱/代號" at bounding box center [132, 143] width 68 height 12
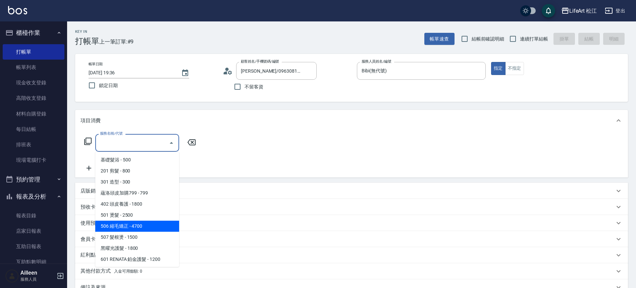
click at [164, 229] on span "506 縮毛矯正 - 4700" at bounding box center [137, 226] width 84 height 11
type input "506 縮毛矯正 (506)"
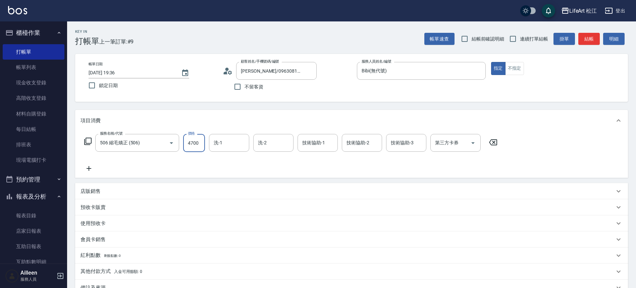
click at [197, 143] on input "4700" at bounding box center [194, 143] width 22 height 18
type input "300"
click at [93, 168] on icon at bounding box center [88, 169] width 17 height 8
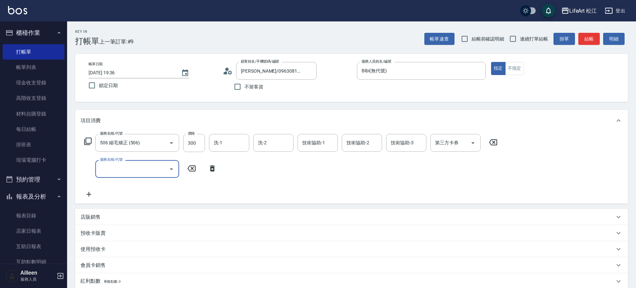
click at [125, 174] on input "服務名稱/代號" at bounding box center [132, 169] width 68 height 12
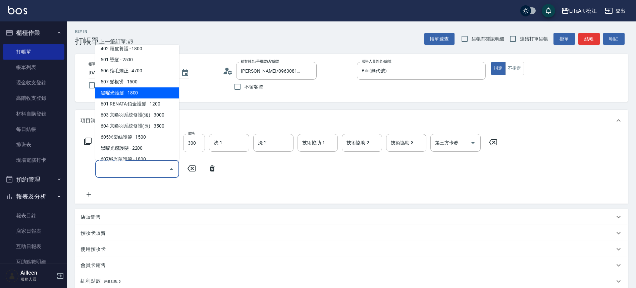
scroll to position [89, 0]
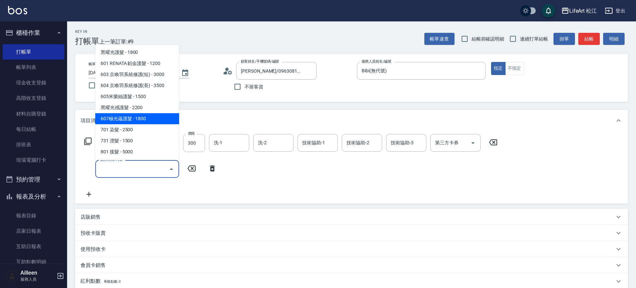
click at [142, 120] on span "607極光蘊護髮 - 1800" at bounding box center [137, 118] width 84 height 11
type input "607極光蘊護髮(607)"
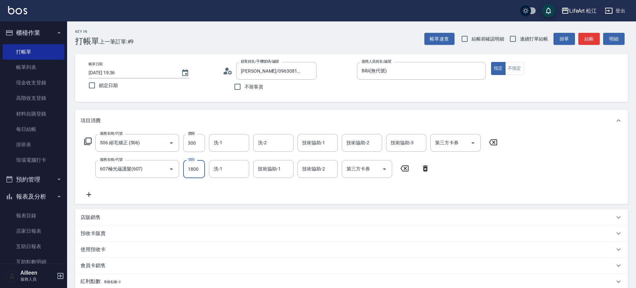
click at [199, 168] on input "1800" at bounding box center [194, 169] width 22 height 18
type input "2200"
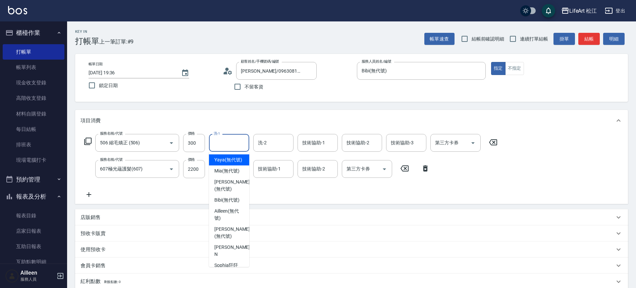
click at [241, 139] on input "洗-1" at bounding box center [229, 143] width 34 height 12
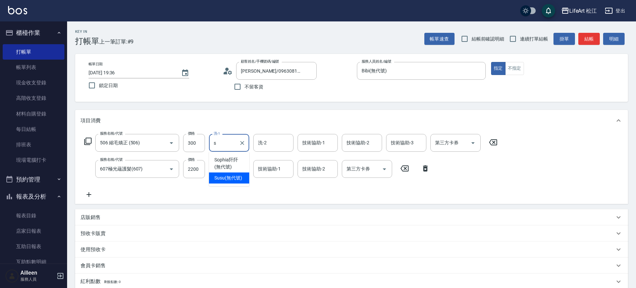
click at [231, 180] on span "Susu (無代號)" at bounding box center [228, 178] width 28 height 7
type input "Susu(無代號)"
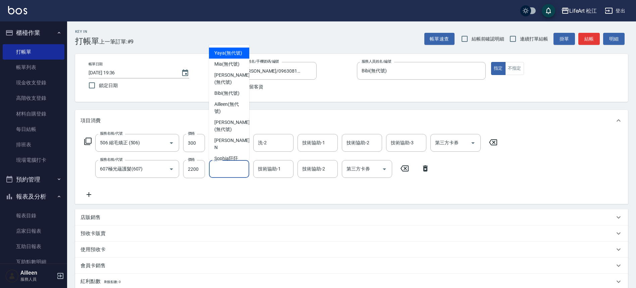
click at [232, 170] on input "洗-1" at bounding box center [229, 169] width 34 height 12
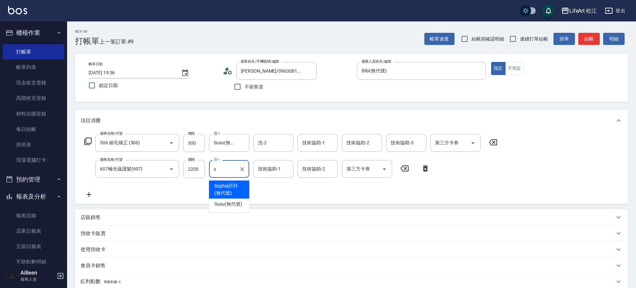
click at [225, 194] on span "[PERSON_NAME]阡 (無代號)" at bounding box center [229, 190] width 30 height 14
type input "[PERSON_NAME]阡(無代號)"
click at [239, 171] on icon "Clear" at bounding box center [242, 169] width 7 height 7
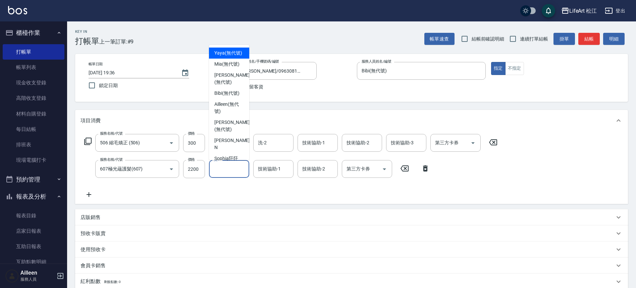
click at [230, 171] on input "洗-1" at bounding box center [229, 169] width 34 height 12
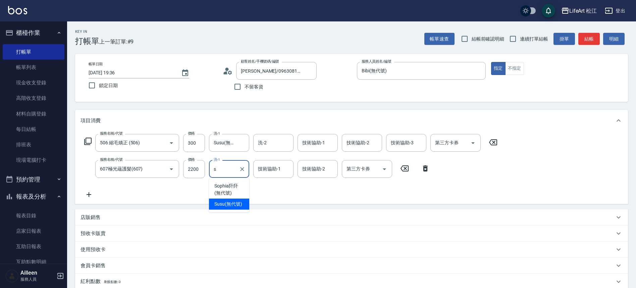
click at [230, 201] on span "Susu (無代號)" at bounding box center [228, 204] width 28 height 7
click at [268, 175] on div "技術協助-1" at bounding box center [273, 169] width 40 height 18
type input "Susu(無代號)"
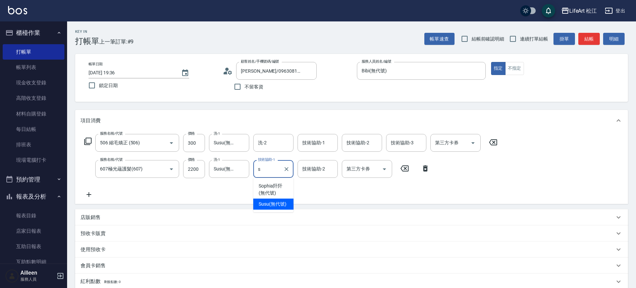
click at [265, 202] on span "Susu (無代號)" at bounding box center [273, 204] width 28 height 7
type input "Susu(無代號)"
click at [323, 171] on div "技術協助-2 技術協助-2" at bounding box center [317, 169] width 40 height 18
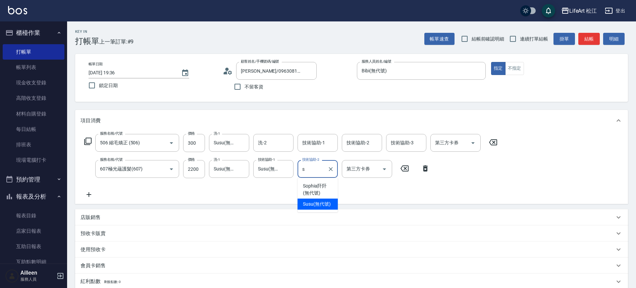
click at [310, 203] on span "Susu (無代號)" at bounding box center [317, 204] width 28 height 7
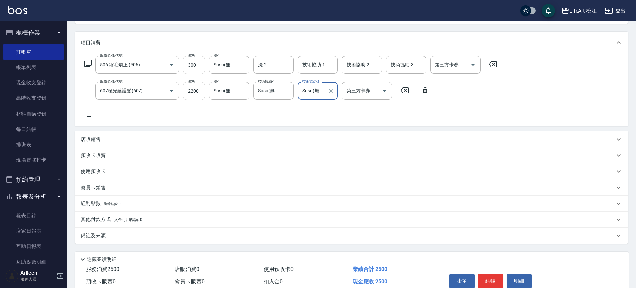
scroll to position [110, 0]
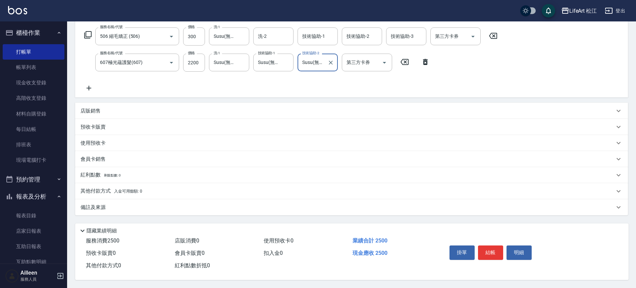
type input "Susu(無代號)"
click at [148, 184] on div "其他付款方式 入金可用餘額: 0" at bounding box center [351, 191] width 553 height 16
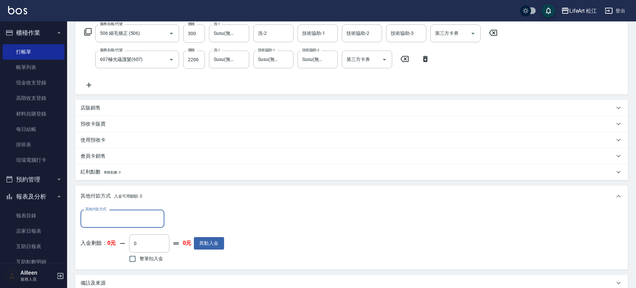
scroll to position [0, 0]
click at [148, 209] on div "其他付款方式 其他付款方式 入金剩餘： 0元 0 ​ 整筆扣入金 0元 異動入金" at bounding box center [351, 238] width 553 height 63
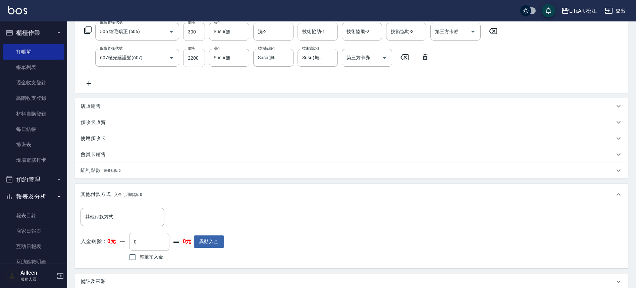
scroll to position [189, 0]
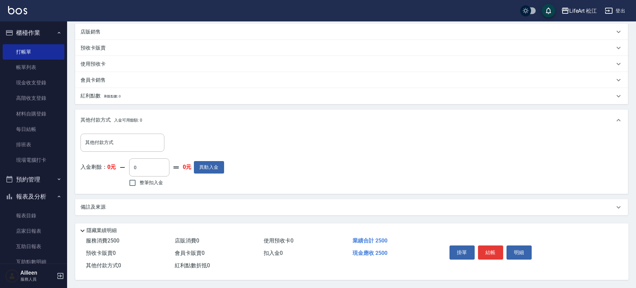
click at [161, 204] on div "備註及來源" at bounding box center [347, 207] width 534 height 7
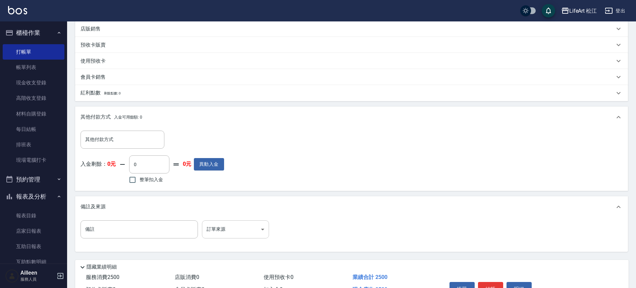
click at [223, 230] on body "LifeArt 松江 登出 櫃檯作業 打帳單 帳單列表 現金收支登錄 高階收支登錄 材料自購登錄 每日結帳 排班表 現場電腦打卡 預約管理 預約管理 單日預約…" at bounding box center [318, 68] width 636 height 514
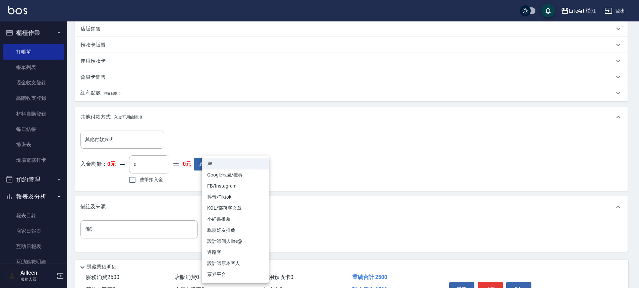
click at [236, 262] on li "設計師原本客人" at bounding box center [235, 263] width 67 height 11
type input "設計師原本客人"
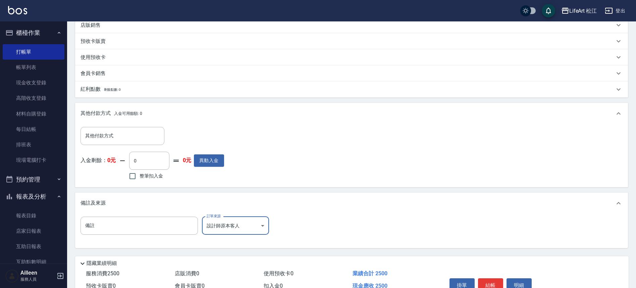
scroll to position [228, 0]
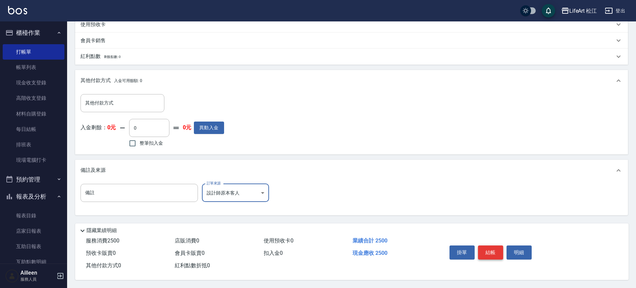
click at [486, 246] on button "結帳" at bounding box center [490, 253] width 25 height 14
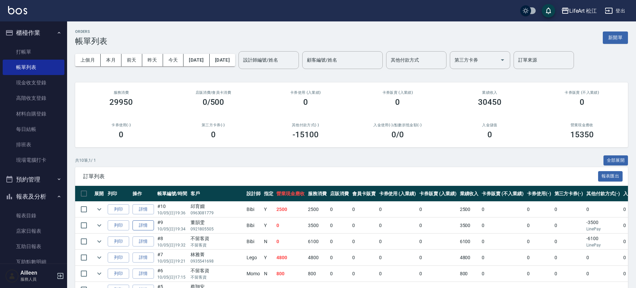
click at [145, 224] on link "詳情" at bounding box center [142, 226] width 21 height 10
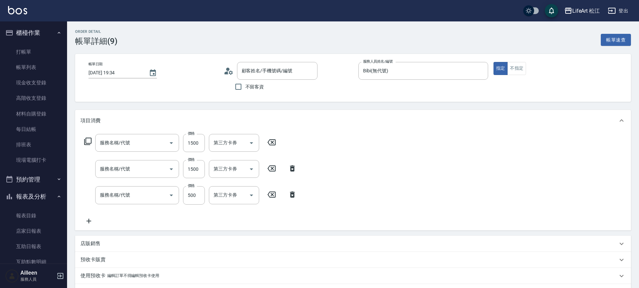
type input "[DATE] 19:34"
type input "Bibi(無代號)"
type input "FB/Instagram"
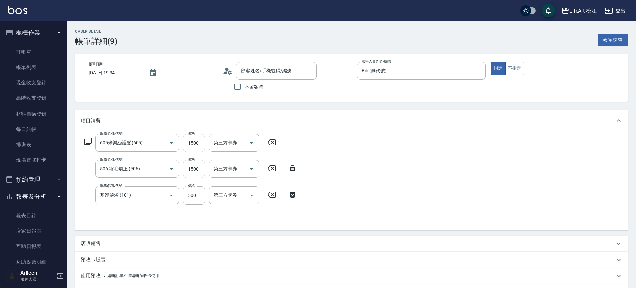
type input "605米樂絲護髮(605)"
type input "506 縮毛矯正 (506)"
type input "基礎髮浴 (101)"
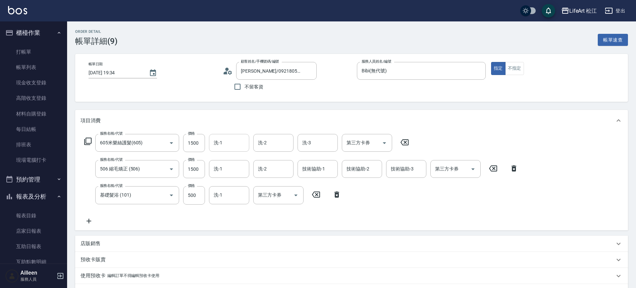
type input "[PERSON_NAME]/0921805505/"
click at [241, 144] on input "洗-1" at bounding box center [229, 143] width 34 height 12
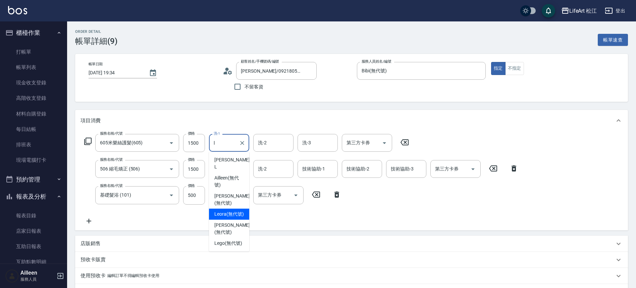
click at [240, 211] on span "Leora (無代號)" at bounding box center [229, 214] width 30 height 7
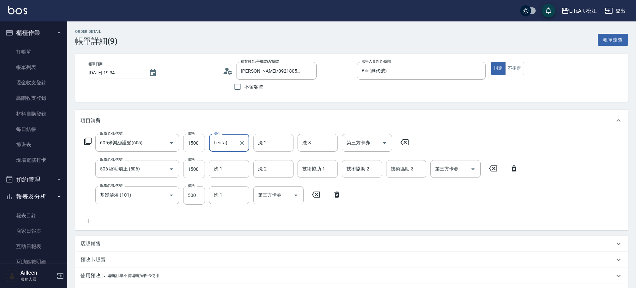
type input "Leora(無代號)"
click at [265, 143] on div "洗-2 洗-2" at bounding box center [273, 143] width 40 height 18
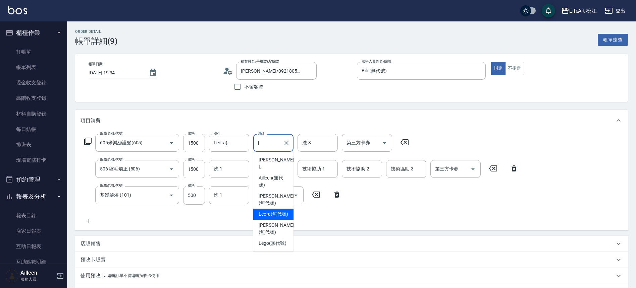
click at [276, 211] on span "Leora (無代號)" at bounding box center [274, 214] width 30 height 7
type input "Leora(無代號)"
click at [315, 148] on input "洗-3" at bounding box center [317, 143] width 34 height 12
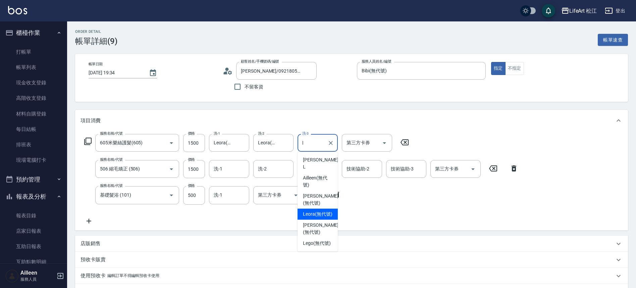
click at [316, 211] on span "Leora (無代號)" at bounding box center [318, 214] width 30 height 7
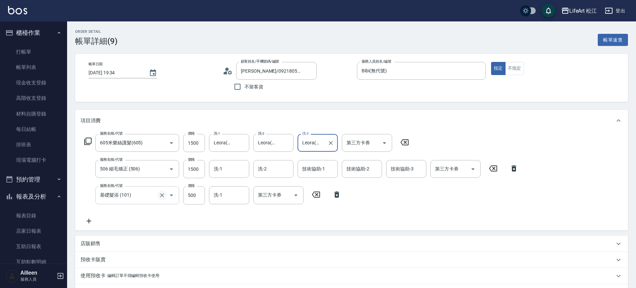
click at [161, 196] on icon "Clear" at bounding box center [162, 195] width 7 height 7
type input "Leora(無代號)"
click at [146, 195] on input "服務名稱/代號" at bounding box center [127, 195] width 59 height 12
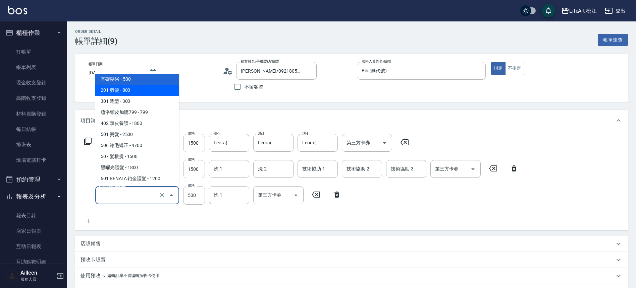
click at [142, 90] on span "201 剪髮 - 800" at bounding box center [137, 90] width 84 height 11
type input "201 剪髮(201)"
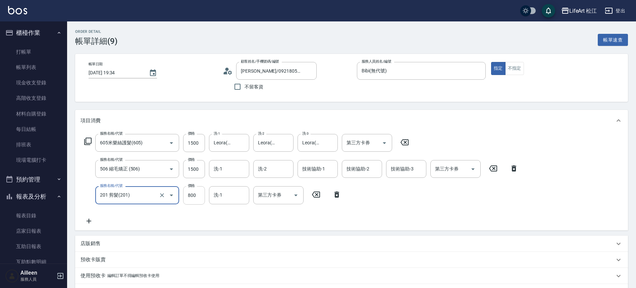
click at [198, 194] on input "800" at bounding box center [194, 195] width 22 height 18
type input "5"
type input "0"
type input "500"
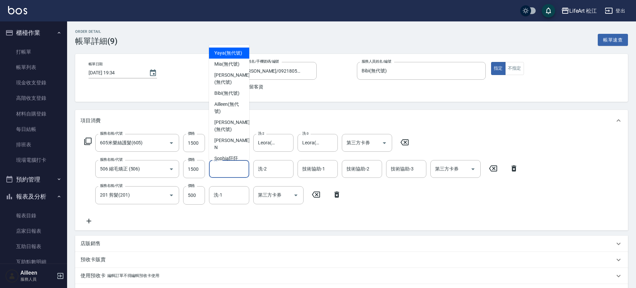
click at [224, 175] on input "洗-1" at bounding box center [229, 169] width 34 height 12
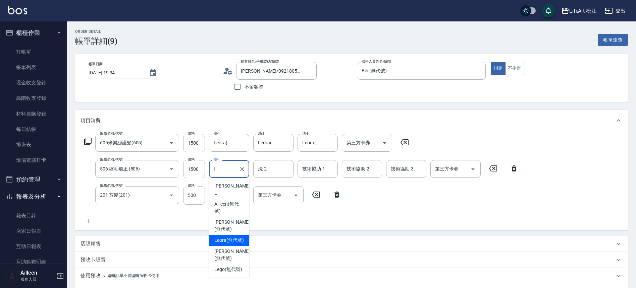
click at [233, 237] on span "Leora (無代號)" at bounding box center [229, 240] width 30 height 7
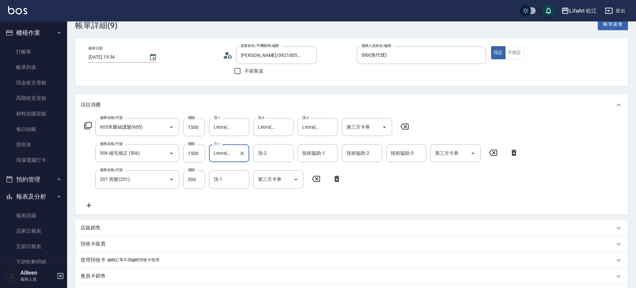
scroll to position [16, 0]
type input "Leora(無代號)"
click at [268, 155] on input "洗-2" at bounding box center [273, 153] width 34 height 12
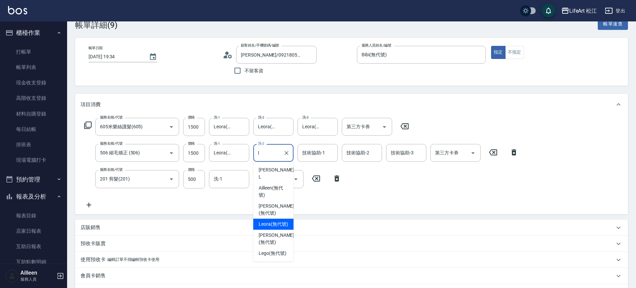
click at [278, 221] on span "Leora (無代號)" at bounding box center [274, 224] width 30 height 7
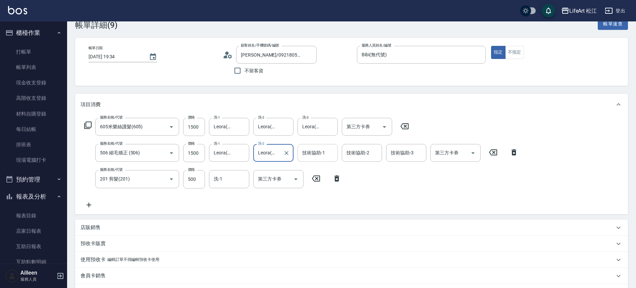
type input "Leora(無代號)"
click at [317, 159] on input "技術協助-1" at bounding box center [317, 153] width 34 height 12
click at [255, 211] on div "服務名稱/代號 605米樂絲護髮(605) 服務名稱/代號 價格 1500 價格 洗-1 Leora(無代號) 洗-1 洗-2 Leora(無代號) 洗-2 …" at bounding box center [351, 164] width 553 height 99
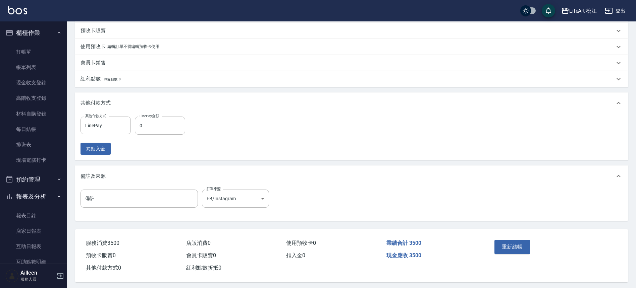
scroll to position [235, 0]
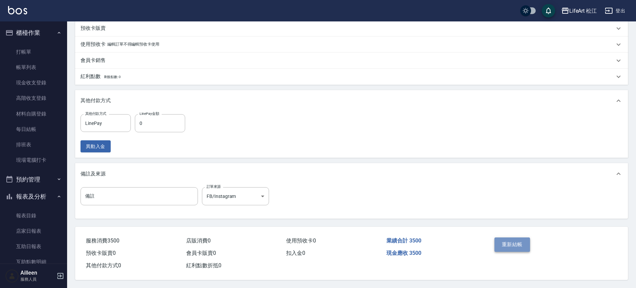
click at [510, 244] on button "重新結帳" at bounding box center [512, 245] width 36 height 14
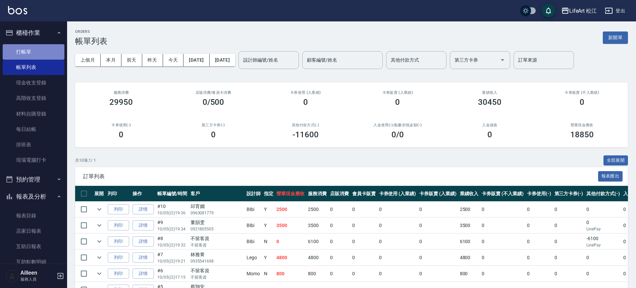
click at [38, 56] on link "打帳單" at bounding box center [34, 51] width 62 height 15
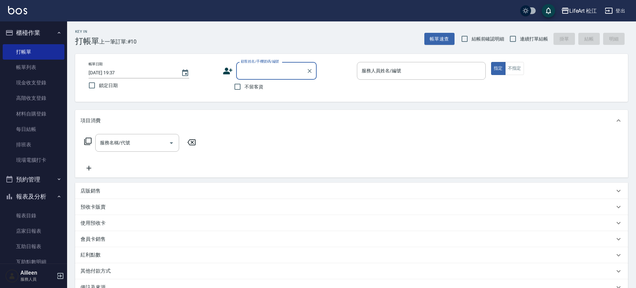
click at [251, 90] on span "不留客資" at bounding box center [253, 86] width 19 height 7
click at [244, 90] on input "不留客資" at bounding box center [237, 87] width 14 height 14
checkbox input "true"
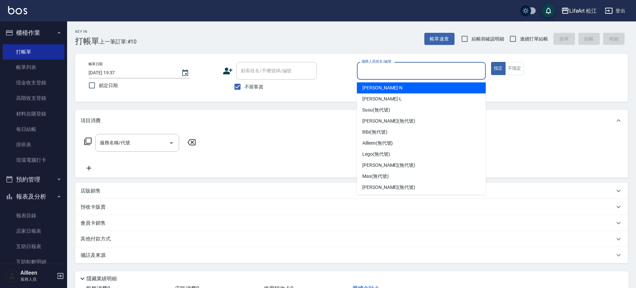
click at [386, 75] on input "服務人員姓名/編號" at bounding box center [421, 71] width 123 height 12
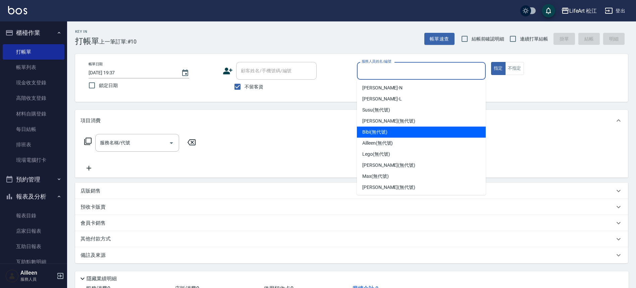
click at [379, 130] on span "Bibi (無代號)" at bounding box center [374, 132] width 25 height 7
type input "Bibi(無代號)"
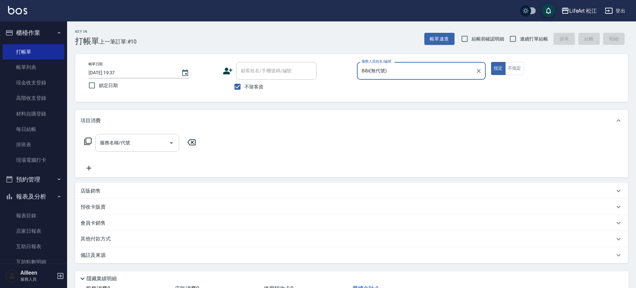
click at [157, 144] on input "服務名稱/代號" at bounding box center [132, 143] width 68 height 12
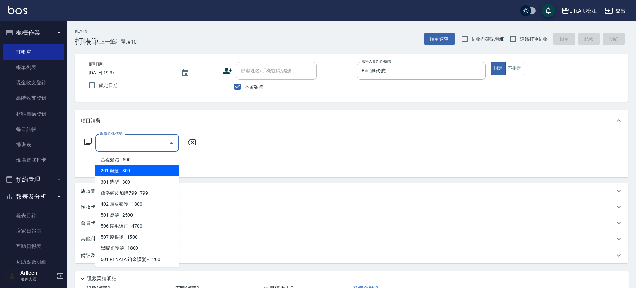
click at [152, 168] on span "201 剪髮 - 800" at bounding box center [137, 171] width 84 height 11
type input "201 剪髮(201)"
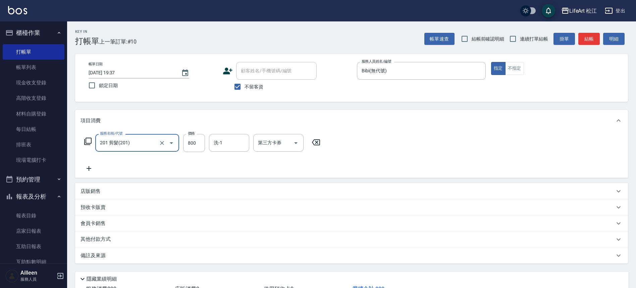
click at [114, 255] on div "備註及來源" at bounding box center [347, 255] width 534 height 7
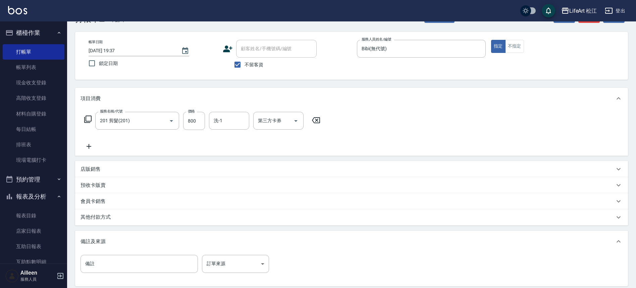
scroll to position [56, 0]
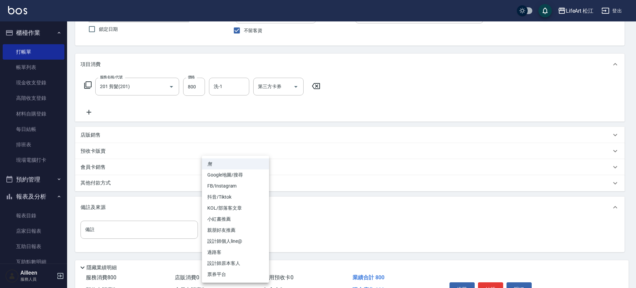
click at [249, 235] on body "LifeArt 松江 登出 櫃檯作業 打帳單 帳單列表 現金收支登錄 高階收支登錄 材料自購登錄 每日結帳 排班表 現場電腦打卡 預約管理 預約管理 單日預約…" at bounding box center [318, 135] width 636 height 382
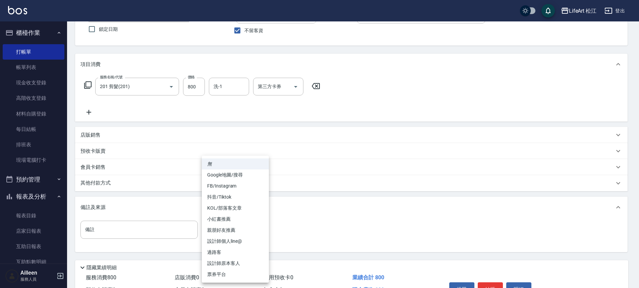
drag, startPoint x: 236, startPoint y: 237, endPoint x: 226, endPoint y: 264, distance: 28.7
click at [226, 264] on ul "無 Google地圖/搜尋 FB/Instagram 抖音/Tiktok KOL/部落客文章 小紅書推薦 親朋好友推薦 設計師個人line@ 過路客 設計師原…" at bounding box center [235, 219] width 67 height 127
click at [226, 264] on li "設計師原本客人" at bounding box center [235, 263] width 67 height 11
type input "設計師原本客人"
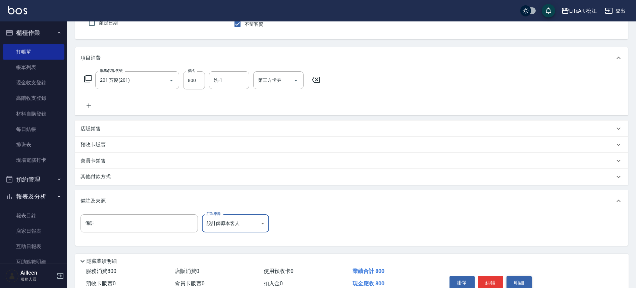
scroll to position [96, 0]
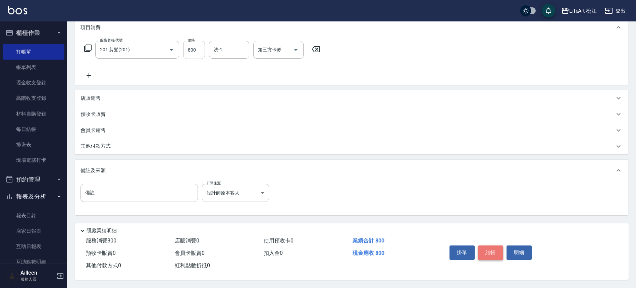
click at [487, 250] on button "結帳" at bounding box center [490, 253] width 25 height 14
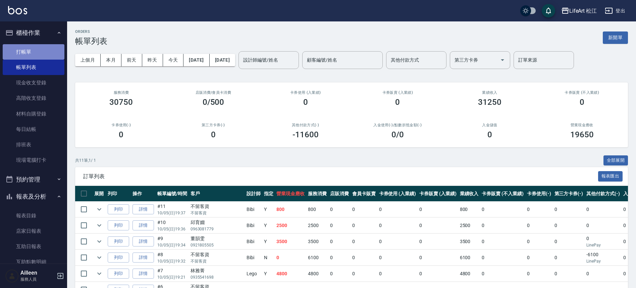
click at [47, 56] on link "打帳單" at bounding box center [34, 51] width 62 height 15
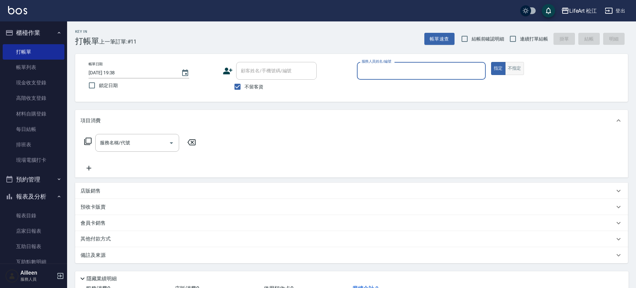
click at [514, 72] on button "不指定" at bounding box center [514, 68] width 19 height 13
click at [441, 72] on input "服務人員姓名/編號" at bounding box center [421, 71] width 123 height 12
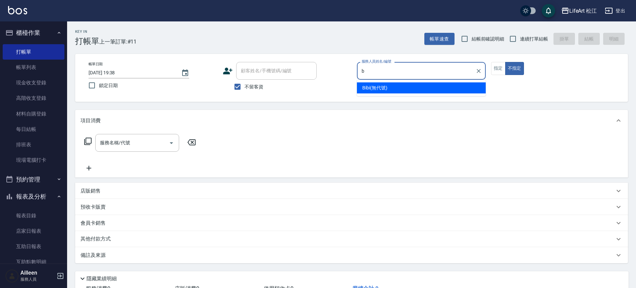
click at [399, 88] on div "Bibi (無代號)" at bounding box center [421, 87] width 129 height 11
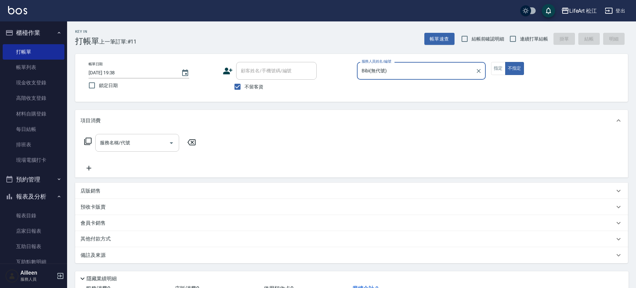
type input "Bibi(無代號)"
click at [136, 139] on input "服務名稱/代號" at bounding box center [132, 143] width 68 height 12
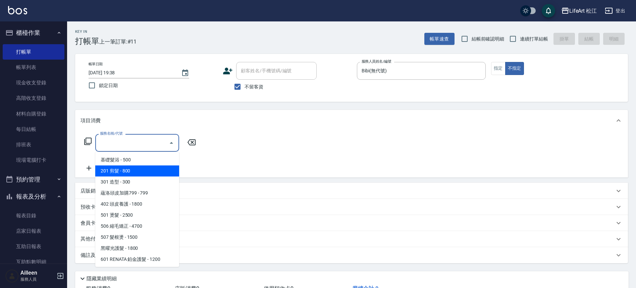
click at [136, 173] on span "201 剪髮 - 800" at bounding box center [137, 171] width 84 height 11
type input "201 剪髮(201)"
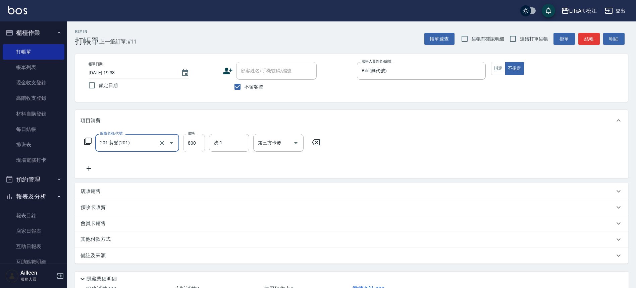
click at [192, 145] on input "800" at bounding box center [194, 143] width 22 height 18
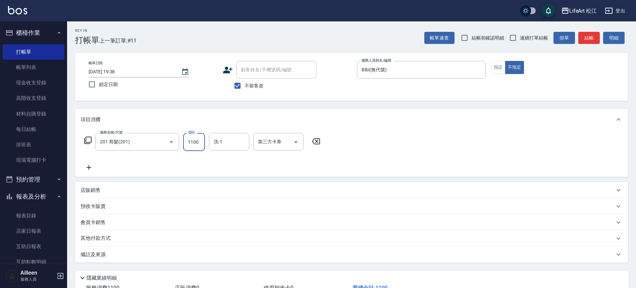
scroll to position [51, 0]
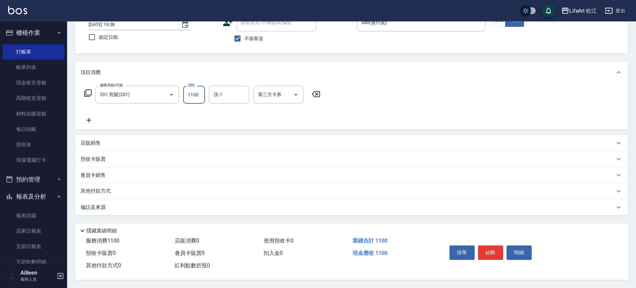
type input "1100"
click at [152, 204] on div "備註及來源" at bounding box center [347, 207] width 534 height 7
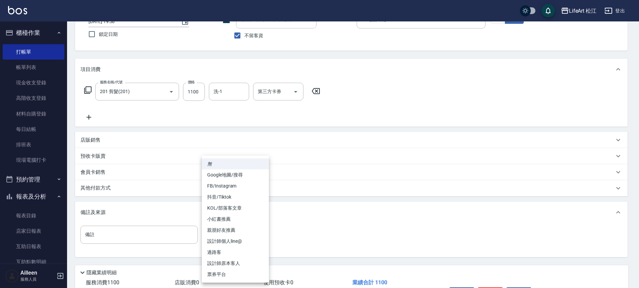
click at [230, 238] on body "LifeArt 松江 登出 櫃檯作業 打帳單 帳單列表 現金收支登錄 高階收支登錄 材料自購登錄 每日結帳 排班表 現場電腦打卡 預約管理 預約管理 單日預約…" at bounding box center [319, 140] width 639 height 382
click at [240, 252] on li "過路客" at bounding box center [235, 252] width 67 height 11
type input "過路客"
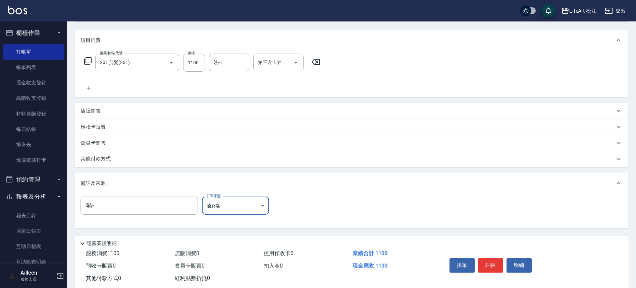
scroll to position [96, 0]
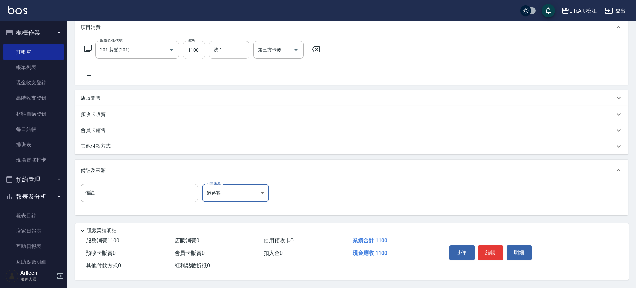
click at [224, 49] on input "洗-1" at bounding box center [229, 50] width 34 height 12
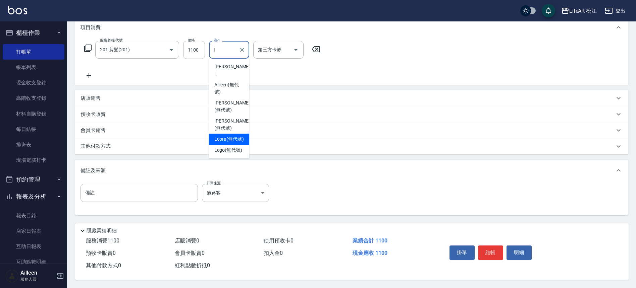
click at [230, 136] on span "Leora (無代號)" at bounding box center [229, 139] width 30 height 7
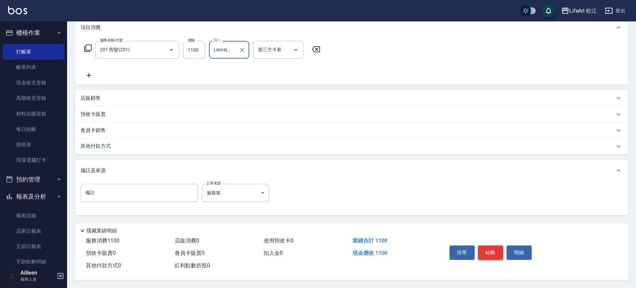
type input "Leora(無代號)"
click at [484, 251] on button "結帳" at bounding box center [490, 253] width 25 height 14
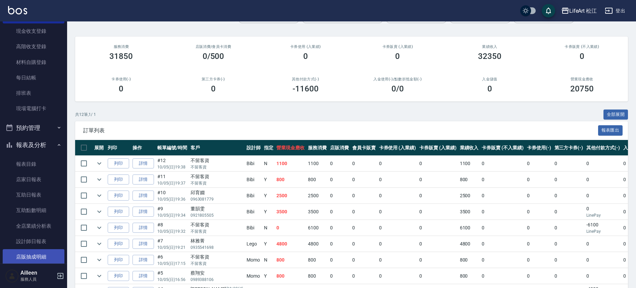
scroll to position [58, 0]
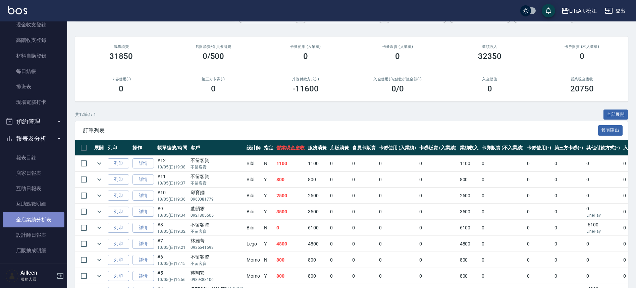
click at [40, 220] on link "全店業績分析表" at bounding box center [34, 219] width 62 height 15
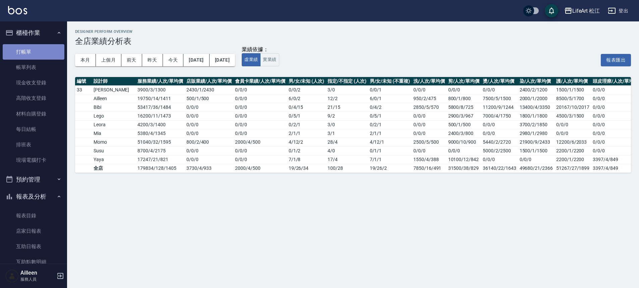
click at [37, 53] on link "打帳單" at bounding box center [34, 51] width 62 height 15
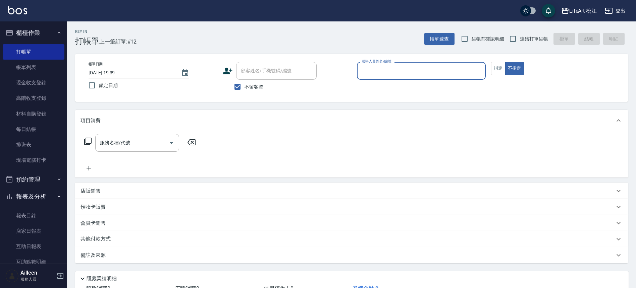
type button "true"
type button "false"
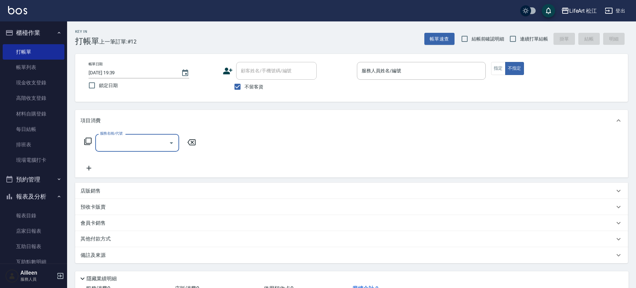
click at [501, 75] on div "帳單日期 [DATE] 19:39 鎖定日期 顧客姓名/手機號碼/編號 顧客姓名/手機號碼/編號 不留客資 服務人員姓名/編號 服務人員姓名/編號 指定 不指定" at bounding box center [351, 78] width 537 height 32
click at [498, 72] on button "指定" at bounding box center [498, 68] width 14 height 13
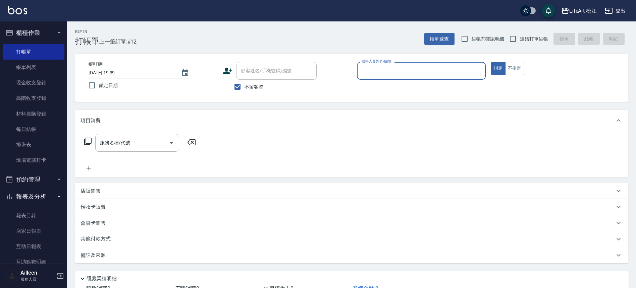
click at [360, 71] on input "服務人員姓名/編號" at bounding box center [421, 71] width 123 height 12
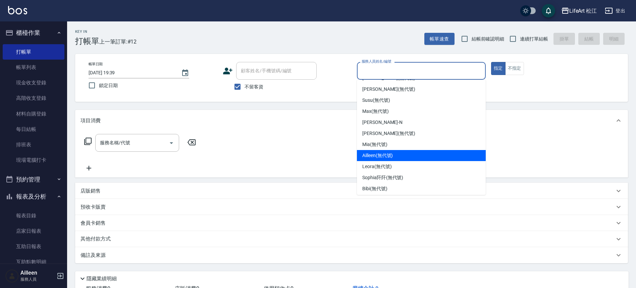
scroll to position [38, 0]
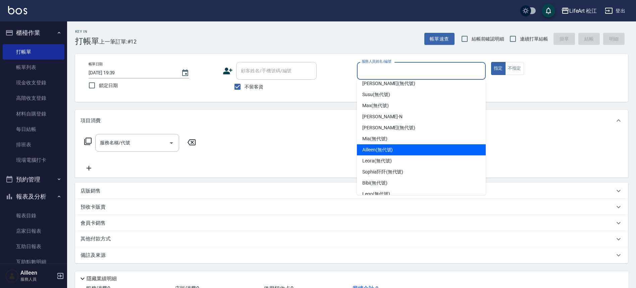
click at [385, 151] on span "Ailleen (無代號)" at bounding box center [377, 150] width 31 height 7
type input "Ailleen(無代號)"
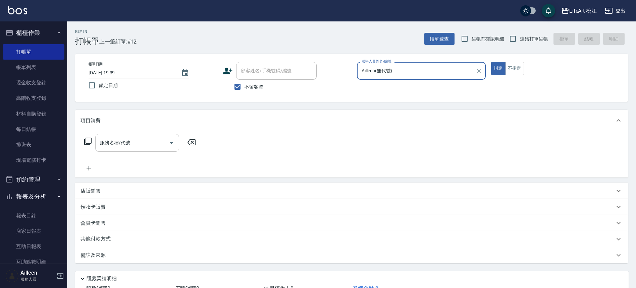
click at [123, 143] on input "服務名稱/代號" at bounding box center [132, 143] width 68 height 12
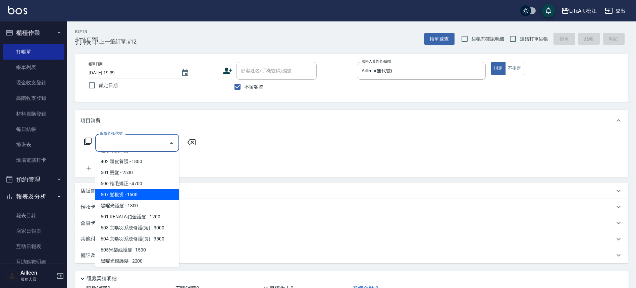
scroll to position [49, 0]
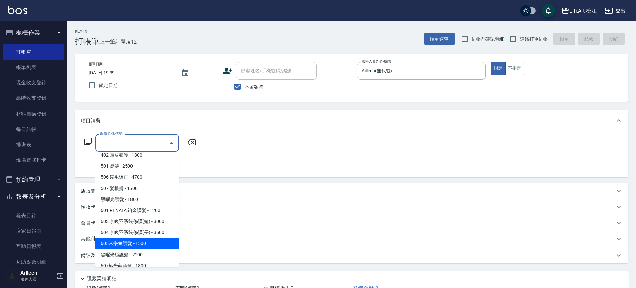
click at [143, 245] on span "605米樂絲護髮 - 1500" at bounding box center [137, 243] width 84 height 11
type input "605米樂絲護髮(605)"
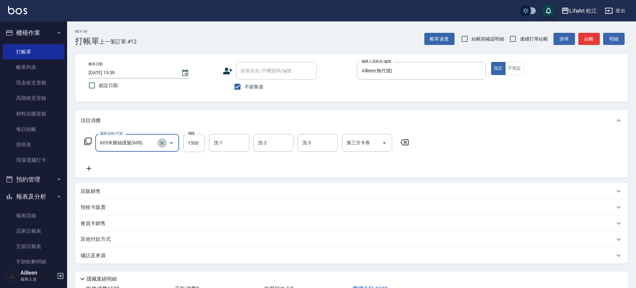
click at [164, 144] on icon "Clear" at bounding box center [162, 143] width 7 height 7
click at [139, 143] on input "服務名稱/代號" at bounding box center [127, 143] width 59 height 12
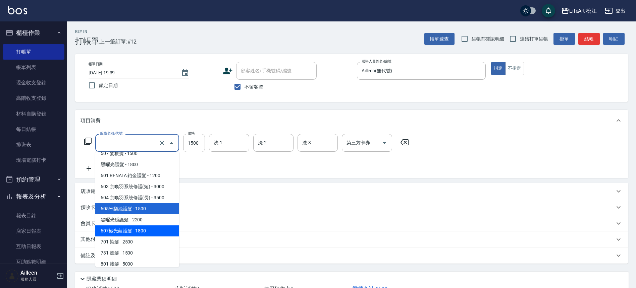
scroll to position [89, 0]
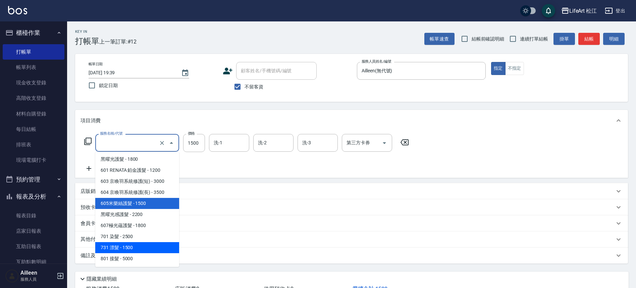
click at [123, 245] on span "731 漂髮 - 1500" at bounding box center [137, 247] width 84 height 11
type input "731 漂髮(731)"
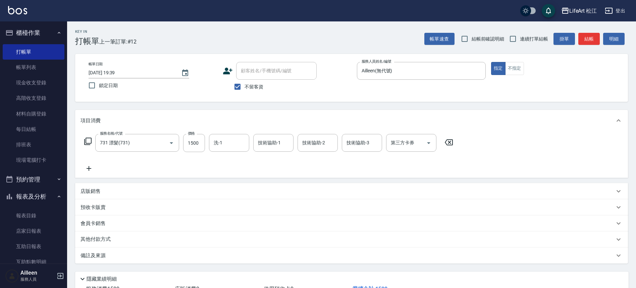
click at [93, 169] on icon at bounding box center [88, 169] width 17 height 8
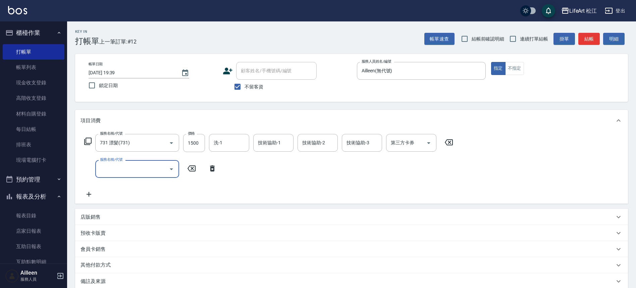
click at [114, 169] on input "服務名稱/代號" at bounding box center [132, 169] width 68 height 12
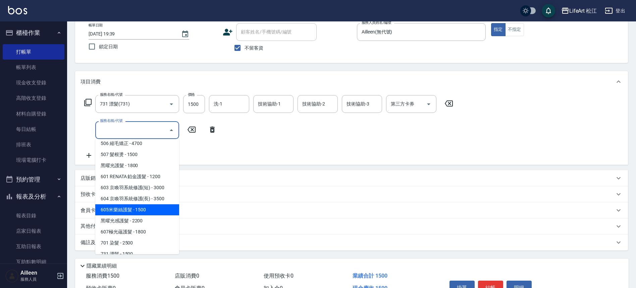
scroll to position [74, 0]
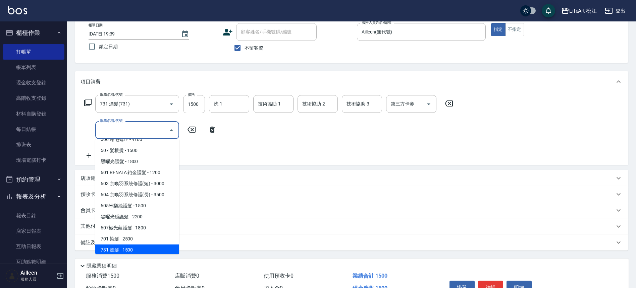
drag, startPoint x: 134, startPoint y: 233, endPoint x: 136, endPoint y: 249, distance: 15.9
click at [136, 249] on ul "基礎髮浴 - 500 201 剪髮 - 800 301 造型 - 300 蘊洛頭皮加購799 - 799 402 頭皮養護 - 1800 501 燙髮 - 2…" at bounding box center [137, 196] width 84 height 115
click at [136, 249] on span "731 漂髮 - 1500" at bounding box center [137, 250] width 84 height 11
type input "731 漂髮(731)"
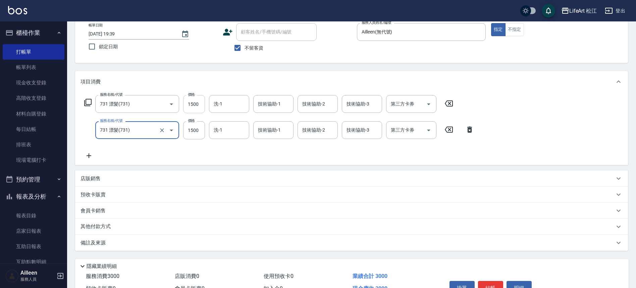
click at [193, 107] on input "1500" at bounding box center [194, 104] width 22 height 18
click at [206, 105] on div "服務名稱/代號 731 漂髮(731) 服務名稱/代號 價格 1500 價格 洗-1 洗-1 技術協助-1 技術協助-1 技術協助-2 技術協助-2 技術協助…" at bounding box center [268, 104] width 377 height 18
click at [195, 108] on input "1500" at bounding box center [194, 104] width 22 height 18
type input "2000"
click at [197, 131] on input "1500" at bounding box center [194, 130] width 22 height 18
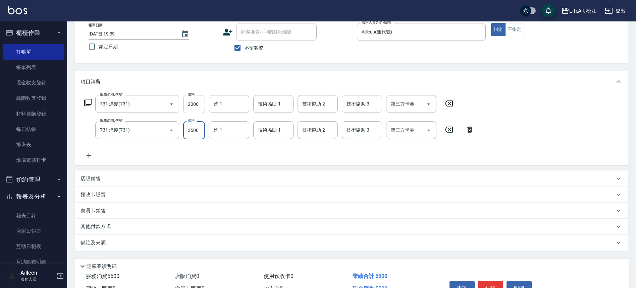
type input "3500"
click at [251, 104] on form "洗-1 洗-1" at bounding box center [231, 104] width 44 height 18
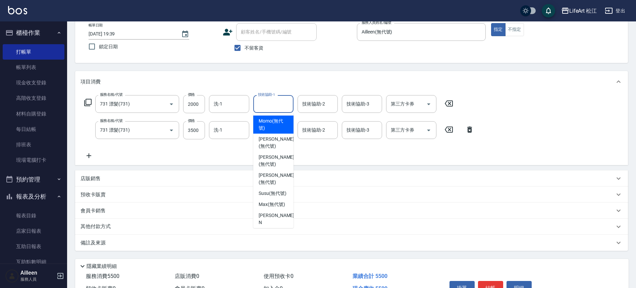
click at [265, 101] on div "技術協助-1 技術協助-1" at bounding box center [273, 104] width 40 height 18
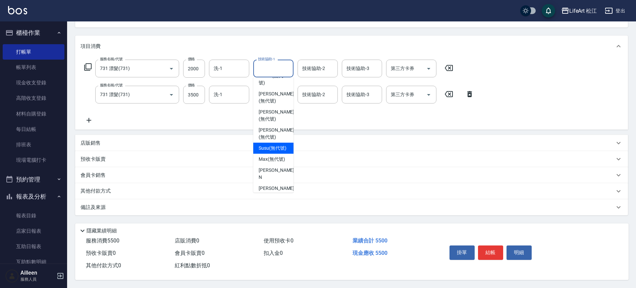
scroll to position [0, 0]
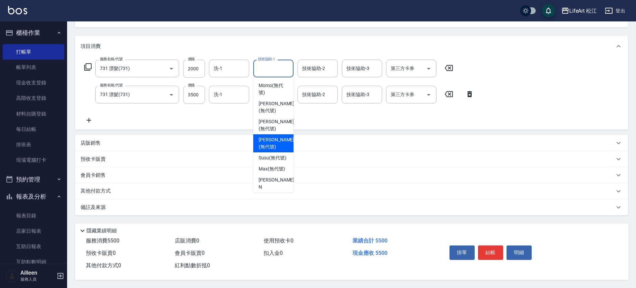
click at [274, 136] on span "[PERSON_NAME] (無代號)" at bounding box center [277, 143] width 36 height 14
type input "[PERSON_NAME](無代號)"
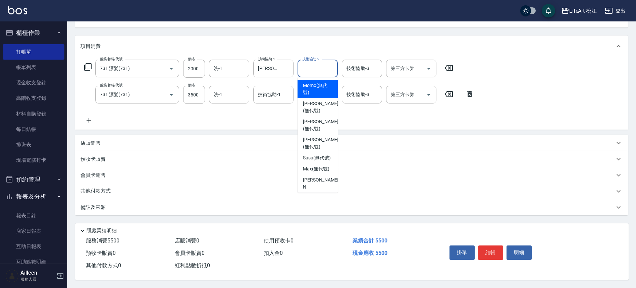
click at [313, 63] on input "技術協助-2" at bounding box center [317, 69] width 34 height 12
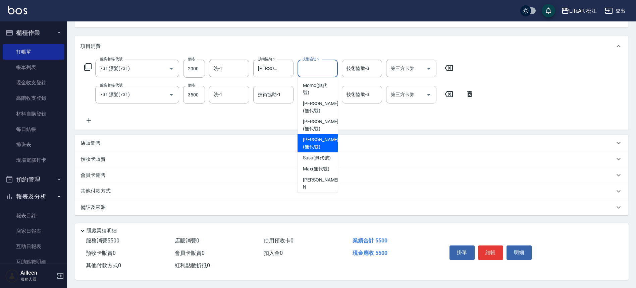
click at [315, 136] on span "[PERSON_NAME] (無代號)" at bounding box center [321, 143] width 36 height 14
type input "[PERSON_NAME](無代號)"
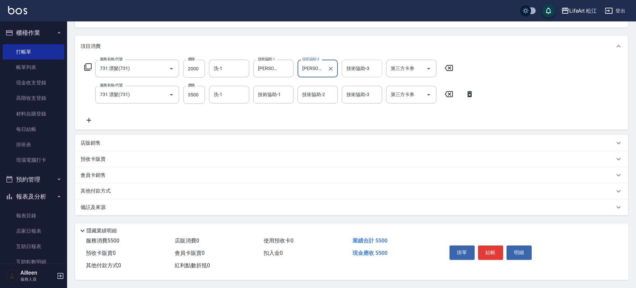
click at [358, 63] on input "技術協助-3" at bounding box center [362, 69] width 34 height 12
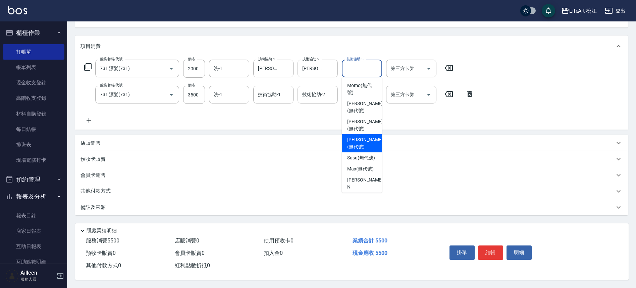
click at [357, 137] on span "[PERSON_NAME] (無代號)" at bounding box center [365, 143] width 36 height 14
type input "[PERSON_NAME](無代號)"
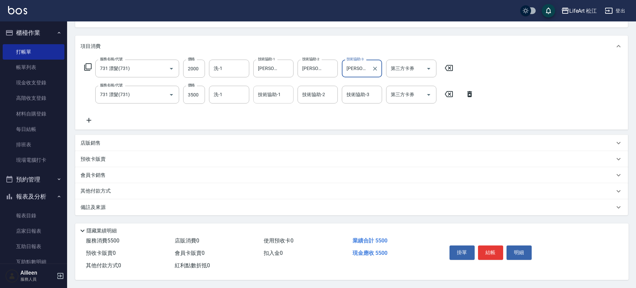
click at [286, 97] on input "技術協助-1" at bounding box center [273, 95] width 34 height 12
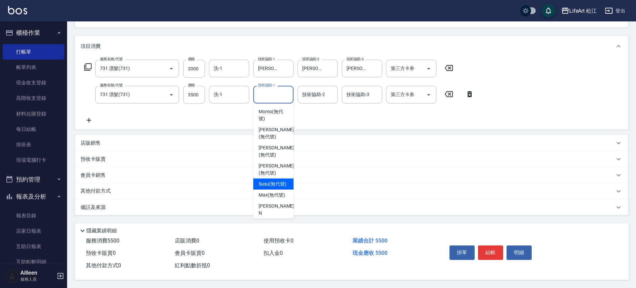
click at [276, 181] on span "Susu (無代號)" at bounding box center [273, 184] width 28 height 7
type input "Susu(無代號)"
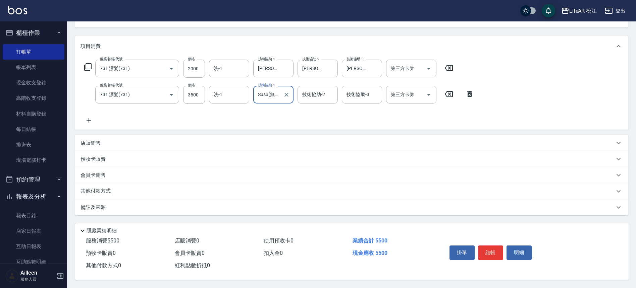
click at [310, 93] on div "技術協助-2 技術協助-2" at bounding box center [317, 95] width 40 height 18
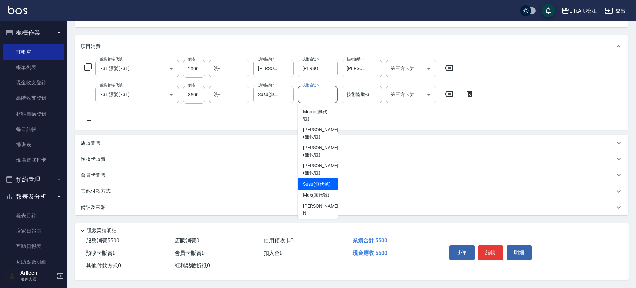
click at [310, 181] on span "Susu (無代號)" at bounding box center [317, 184] width 28 height 7
type input "Susu(無代號)"
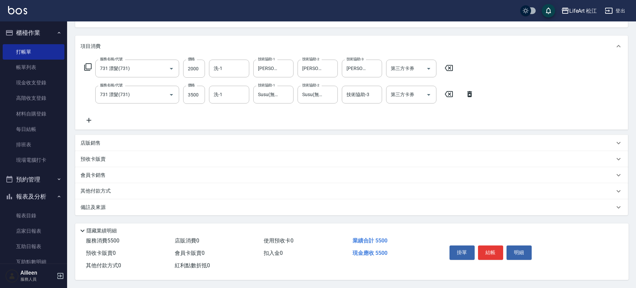
click at [176, 209] on div "備註及來源" at bounding box center [351, 208] width 553 height 16
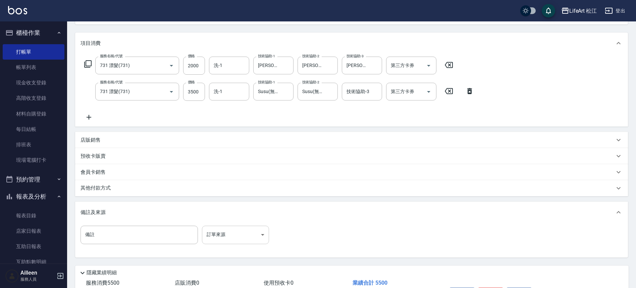
click at [231, 239] on body "LifeArt 松江 登出 櫃檯作業 打帳單 帳單列表 現金收支登錄 高階收支登錄 材料自購登錄 每日結帳 排班表 現場電腦打卡 預約管理 預約管理 單日預約…" at bounding box center [318, 127] width 636 height 408
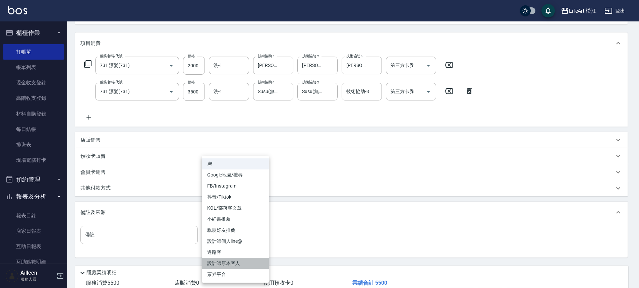
click at [235, 264] on li "設計師原本客人" at bounding box center [235, 263] width 67 height 11
type input "設計師原本客人"
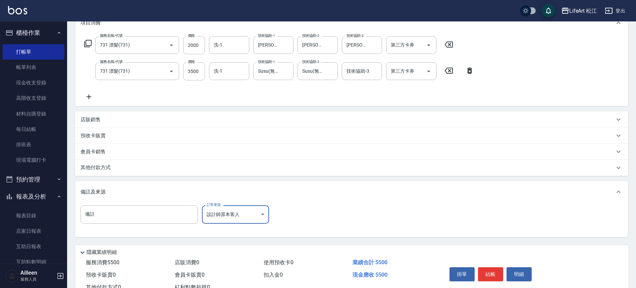
scroll to position [123, 0]
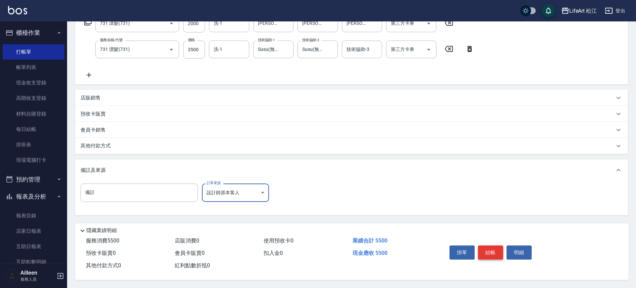
click at [493, 247] on button "結帳" at bounding box center [490, 253] width 25 height 14
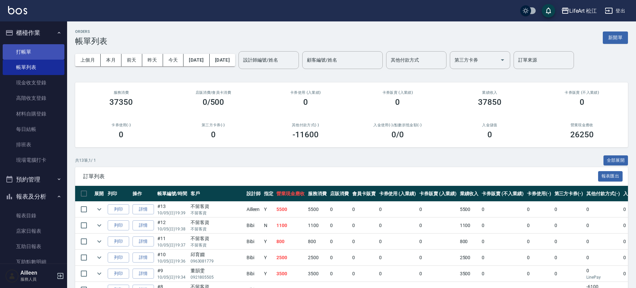
click at [49, 58] on link "打帳單" at bounding box center [34, 51] width 62 height 15
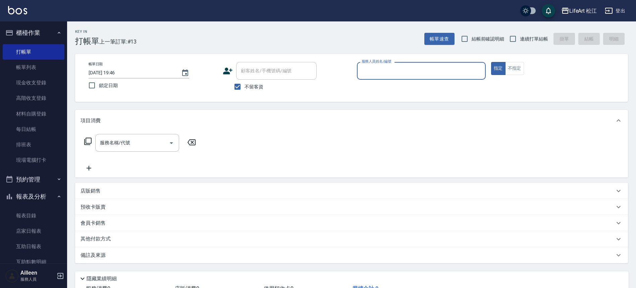
click at [461, 71] on input "服務人員姓名/編號" at bounding box center [421, 71] width 123 height 12
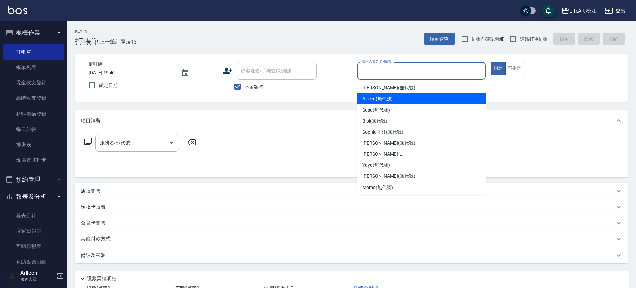
click at [397, 99] on div "Ailleen (無代號)" at bounding box center [421, 99] width 129 height 11
type input "Ailleen(無代號)"
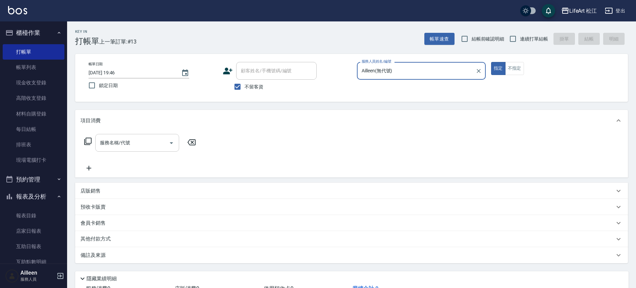
click at [116, 148] on input "服務名稱/代號" at bounding box center [132, 143] width 68 height 12
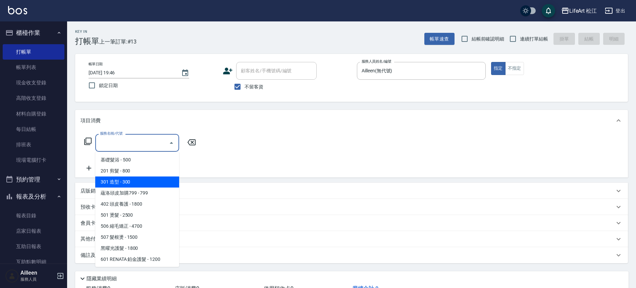
scroll to position [1, 0]
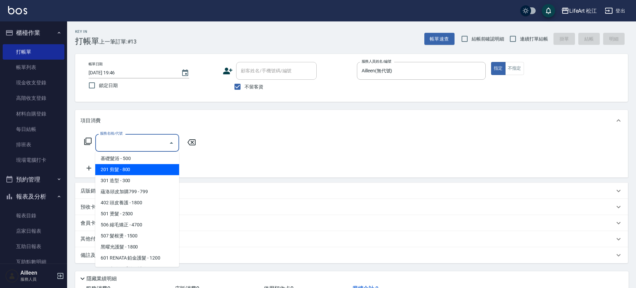
click at [132, 168] on span "201 剪髮 - 800" at bounding box center [137, 169] width 84 height 11
type input "201 剪髮(201)"
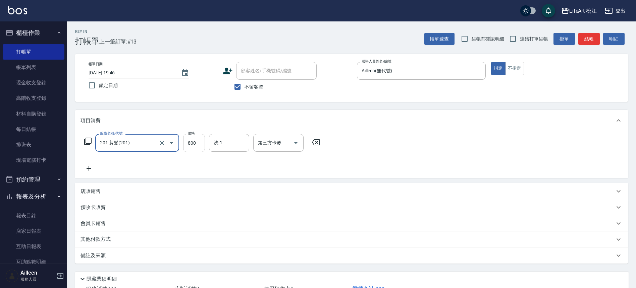
click at [198, 140] on input "800" at bounding box center [194, 143] width 22 height 18
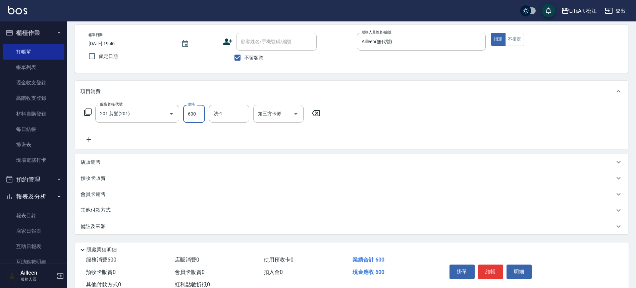
scroll to position [51, 0]
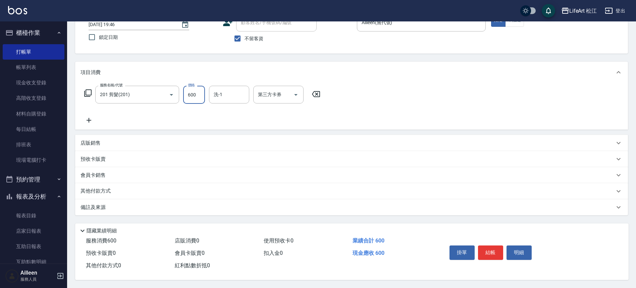
type input "600"
click at [140, 204] on div "備註及來源" at bounding box center [347, 207] width 534 height 7
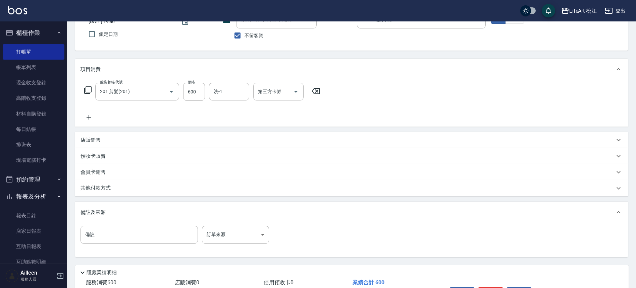
click at [228, 245] on div "備註 備註 訂單來源 ​ 訂單來源" at bounding box center [351, 239] width 542 height 26
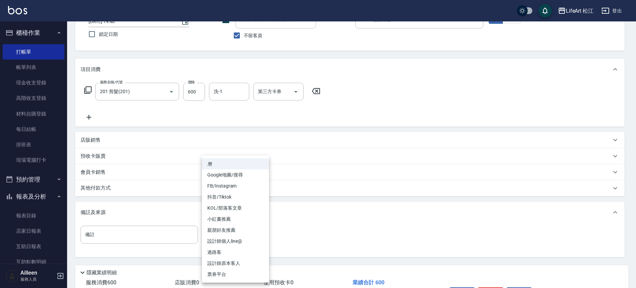
click at [230, 240] on body "LifeArt 松江 登出 櫃檯作業 打帳單 帳單列表 現金收支登錄 高階收支登錄 材料自購登錄 每日結帳 排班表 現場電腦打卡 預約管理 預約管理 單日預約…" at bounding box center [318, 140] width 636 height 382
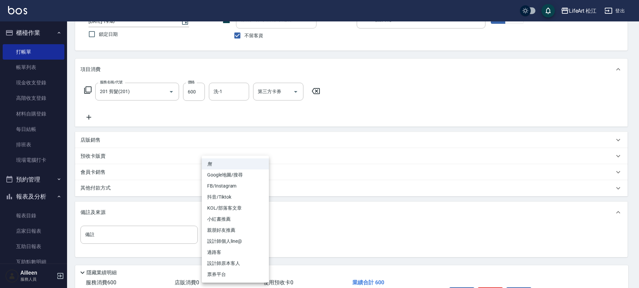
click at [232, 265] on li "設計師原本客人" at bounding box center [235, 263] width 67 height 11
type input "設計師原本客人"
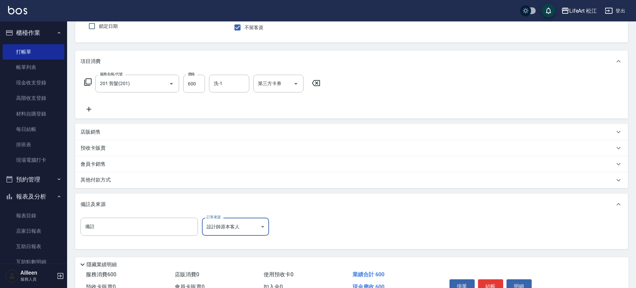
scroll to position [96, 0]
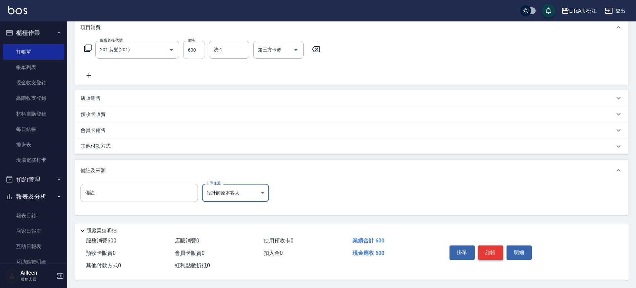
click at [478, 249] on button "結帳" at bounding box center [490, 253] width 25 height 14
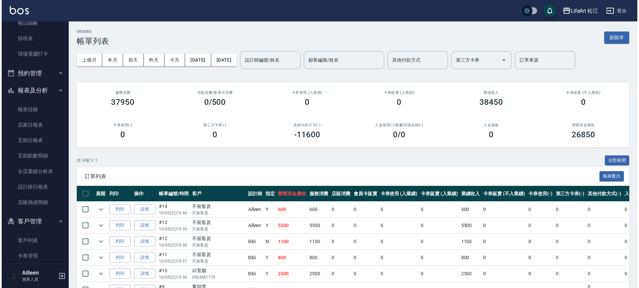
scroll to position [112, 0]
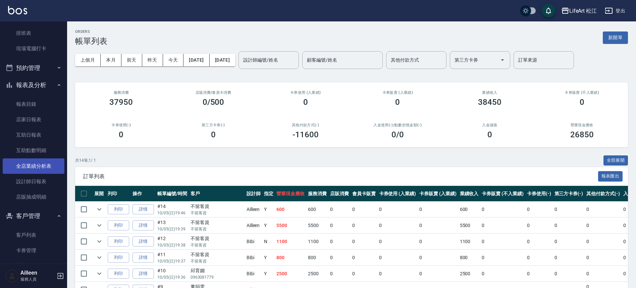
click at [36, 171] on link "全店業績分析表" at bounding box center [34, 166] width 62 height 15
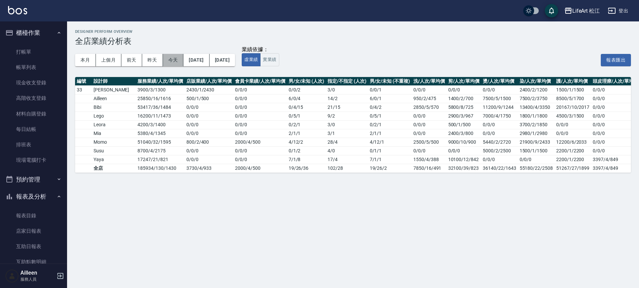
click at [169, 58] on button "今天" at bounding box center [173, 60] width 21 height 12
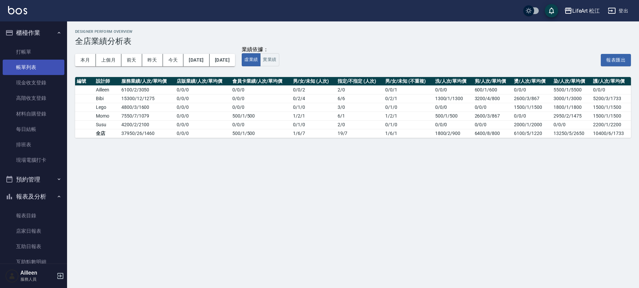
click at [26, 65] on link "帳單列表" at bounding box center [34, 67] width 62 height 15
click at [28, 72] on link "帳單列表" at bounding box center [34, 67] width 62 height 15
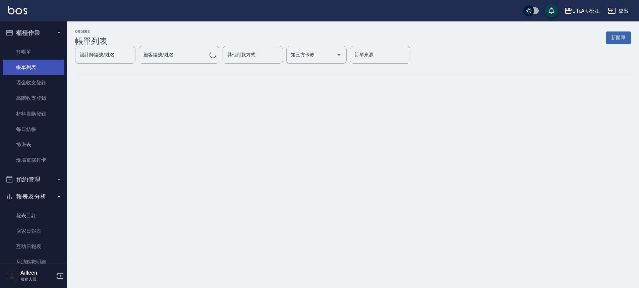
click at [26, 69] on link "帳單列表" at bounding box center [34, 67] width 62 height 15
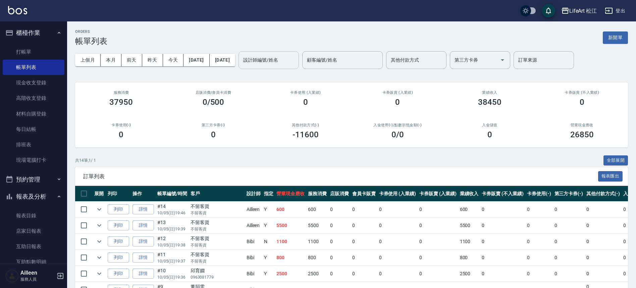
click at [276, 65] on div "設計師編號/姓名" at bounding box center [268, 60] width 60 height 18
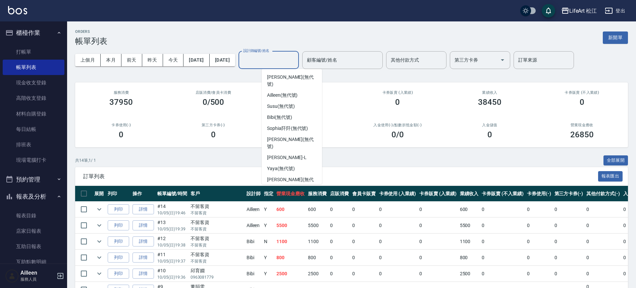
click at [283, 194] on span "Momo (無代號)" at bounding box center [282, 197] width 31 height 7
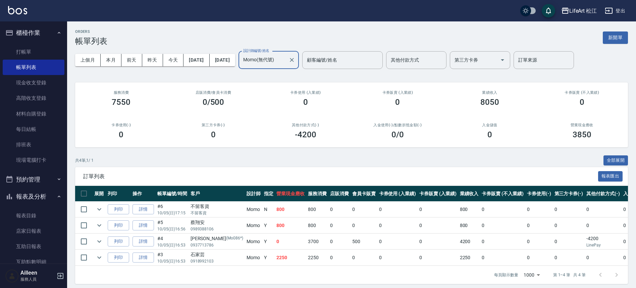
click at [284, 58] on input "Momo(無代號)" at bounding box center [263, 60] width 44 height 12
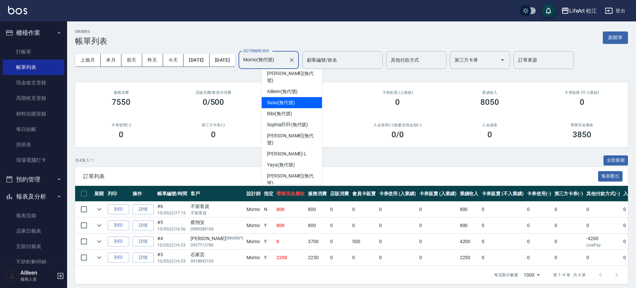
scroll to position [3, 0]
click at [284, 111] on span "Bibi (無代號)" at bounding box center [279, 114] width 25 height 7
type input "Bibi(無代號)"
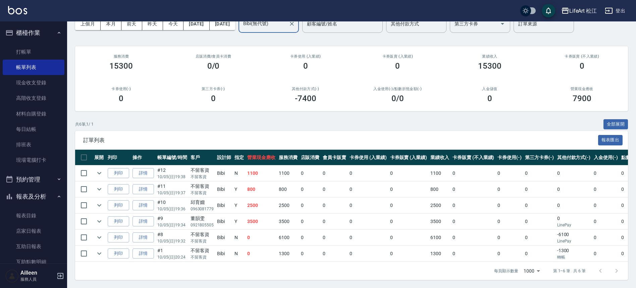
scroll to position [41, 0]
click at [144, 220] on link "詳情" at bounding box center [142, 222] width 21 height 10
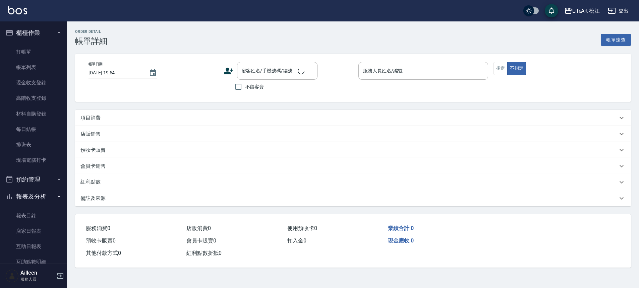
type input "[DATE] 19:34"
type input "Bibi(無代號)"
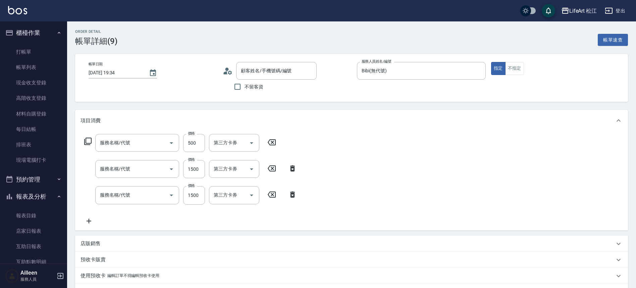
type input "[PERSON_NAME]/0921805505/"
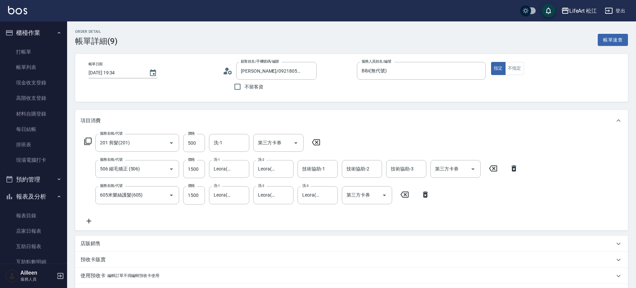
type input "201 剪髮(201)"
type input "506 縮毛矯正 (506)"
type input "605米樂絲護髮(605)"
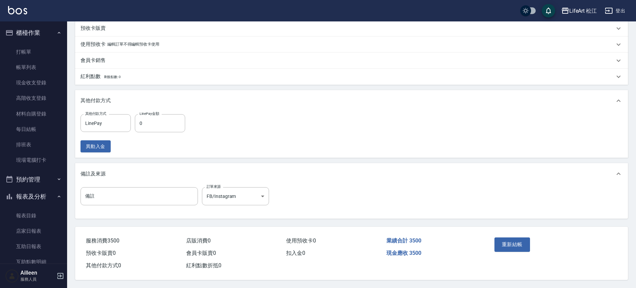
scroll to position [235, 0]
click at [165, 121] on input "0" at bounding box center [160, 123] width 50 height 18
type input "3500"
click at [525, 243] on button "重新結帳" at bounding box center [512, 245] width 36 height 14
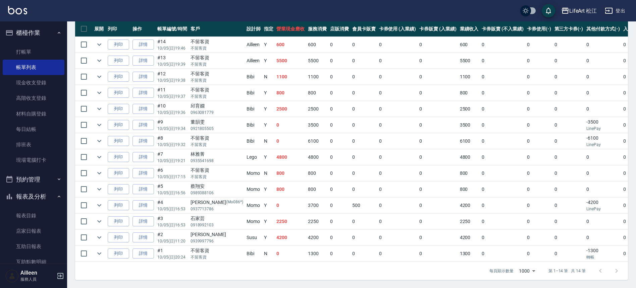
scroll to position [170, 0]
